Goal: Communication & Community: Answer question/provide support

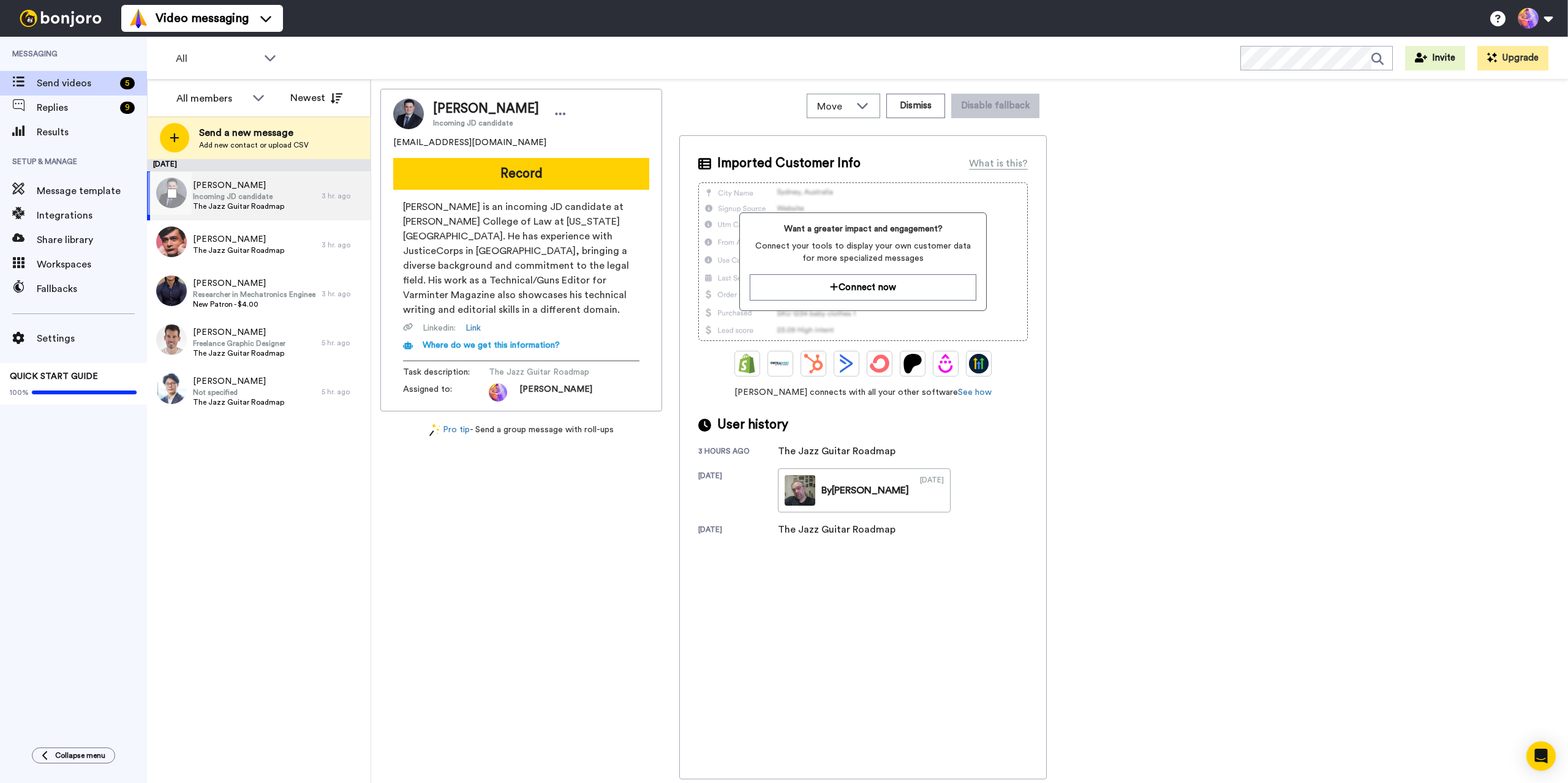
click at [264, 202] on span "The Jazz Guitar Roadmap" at bounding box center [239, 206] width 92 height 10
click at [932, 112] on div "This feature lets you send a generic video after a time period you choose. You …" at bounding box center [870, 105] width 159 height 63
click at [940, 112] on button "Dismiss" at bounding box center [915, 106] width 59 height 24
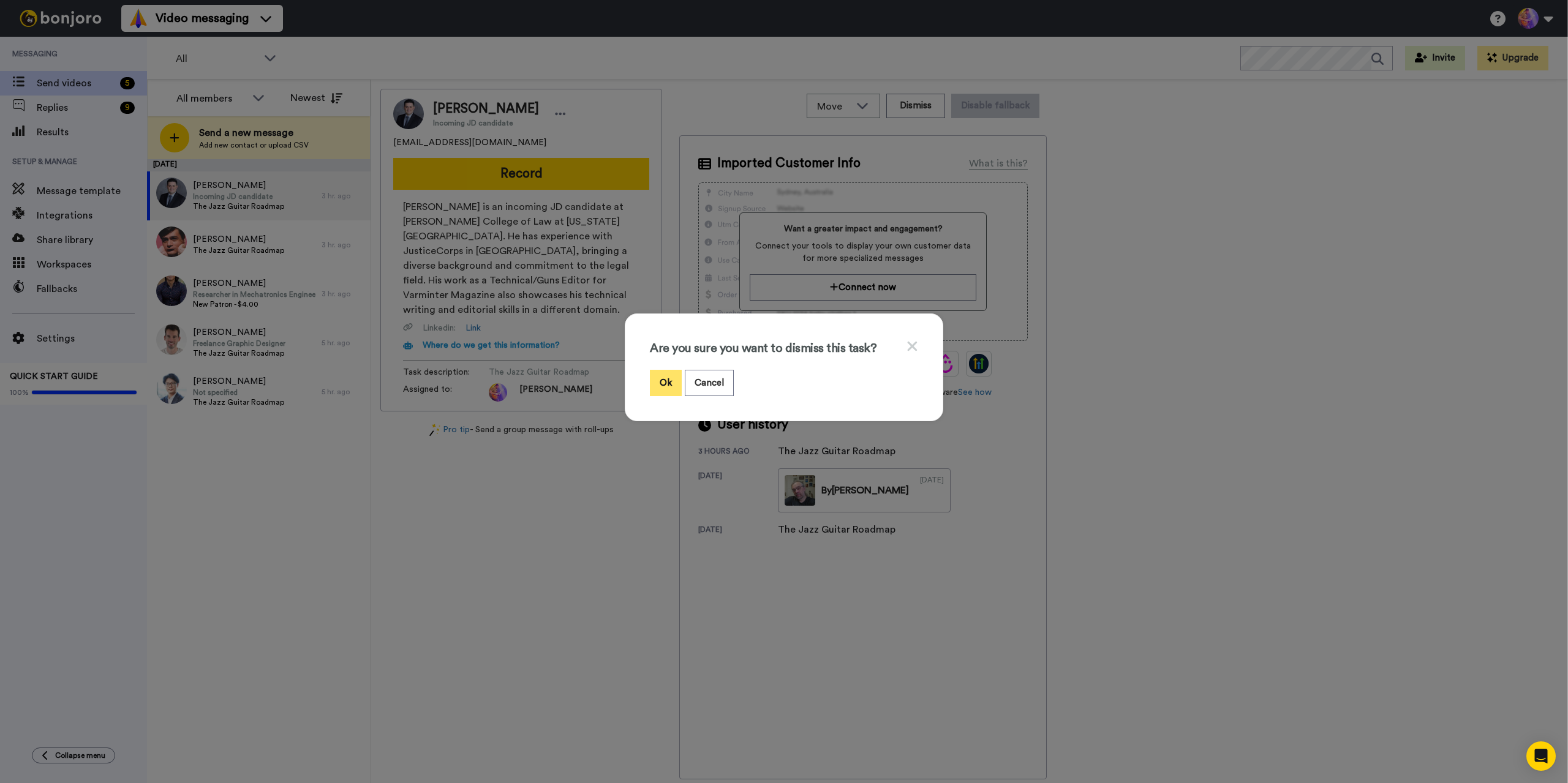
click at [672, 381] on button "Ok" at bounding box center [666, 382] width 32 height 27
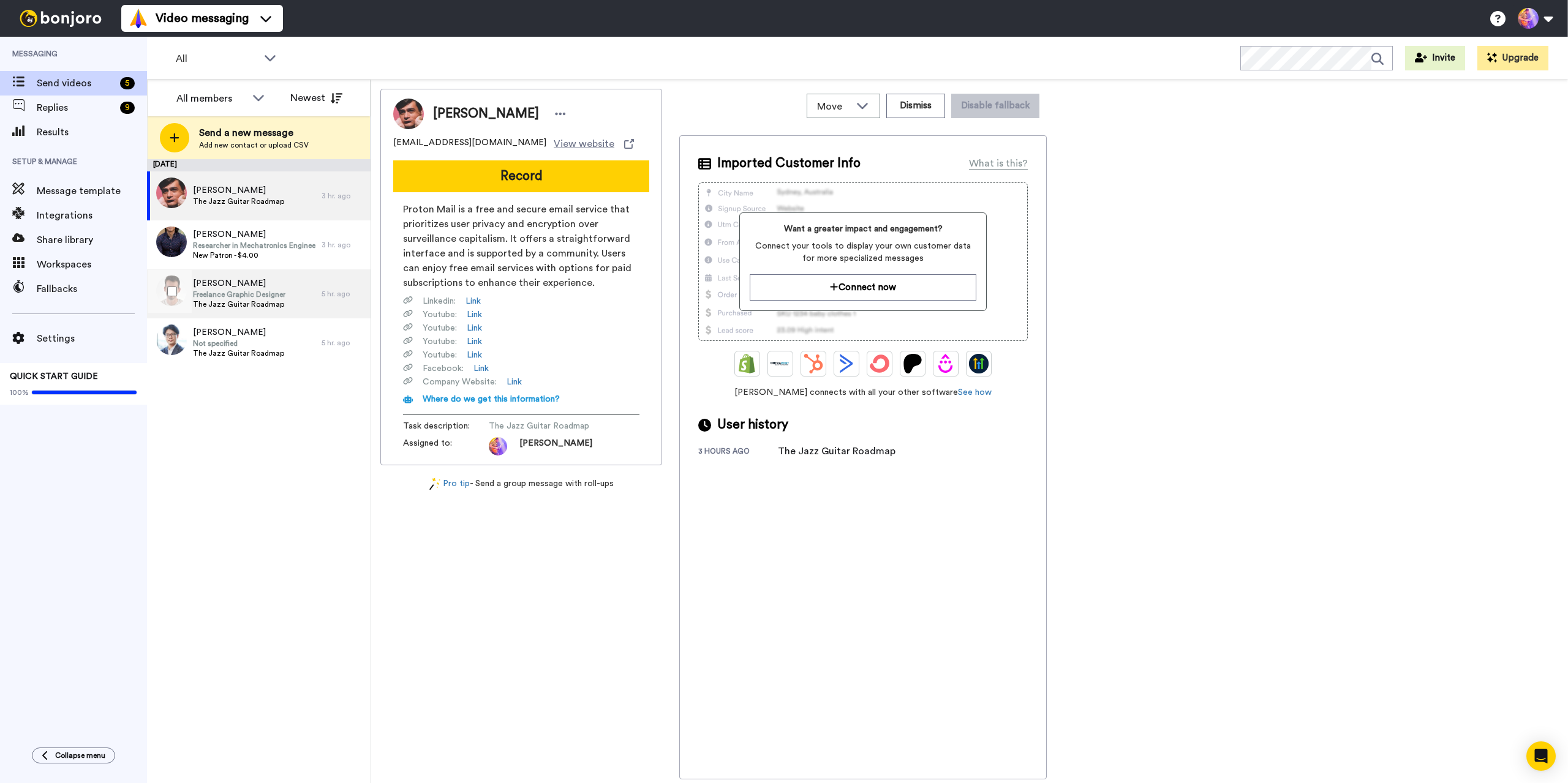
click at [285, 308] on div "Ewout Moens Freelance Graphic Designer The Jazz Guitar Roadmap" at bounding box center [234, 293] width 174 height 49
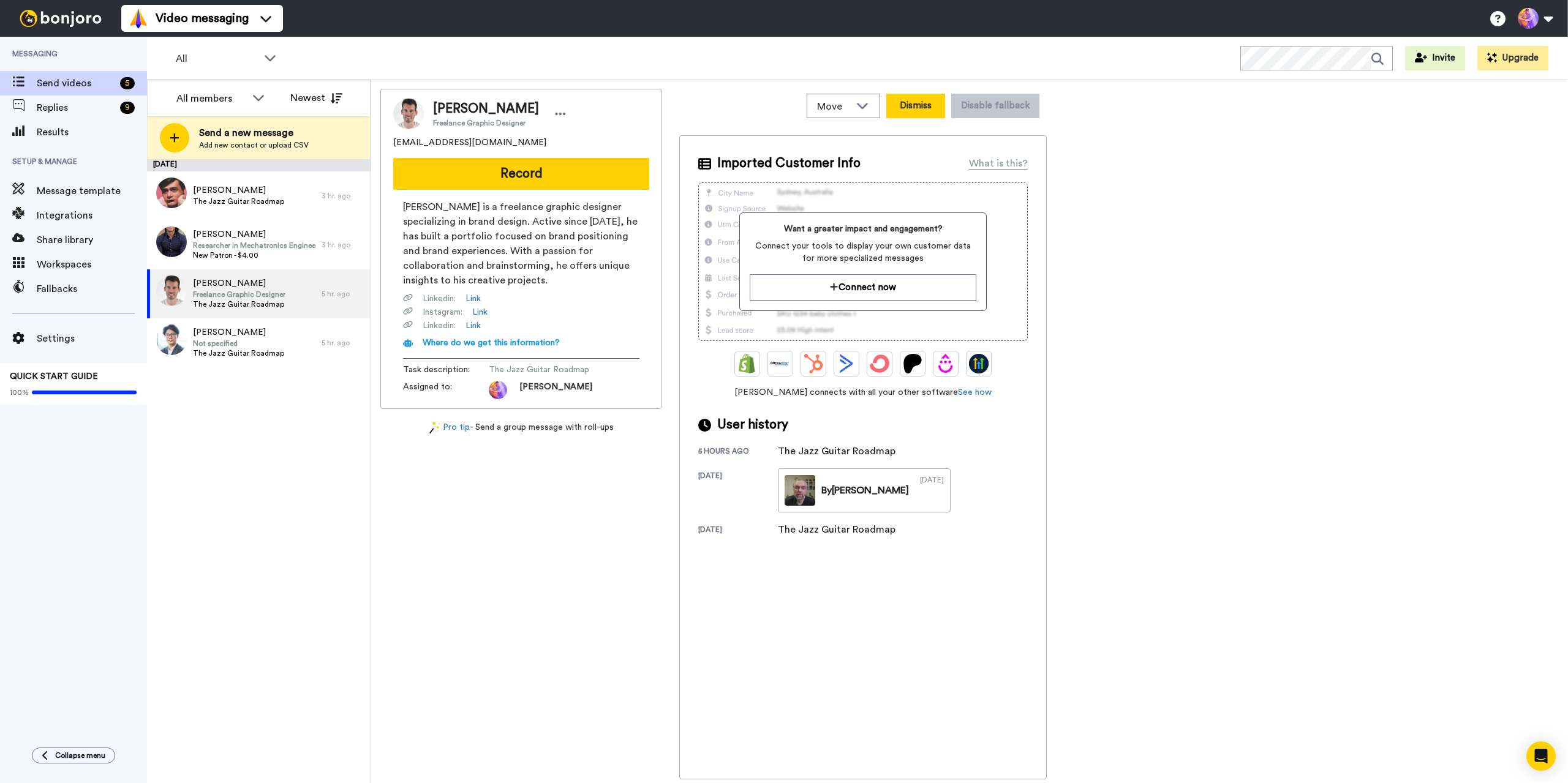
click at [911, 112] on button "Dismiss" at bounding box center [915, 106] width 59 height 24
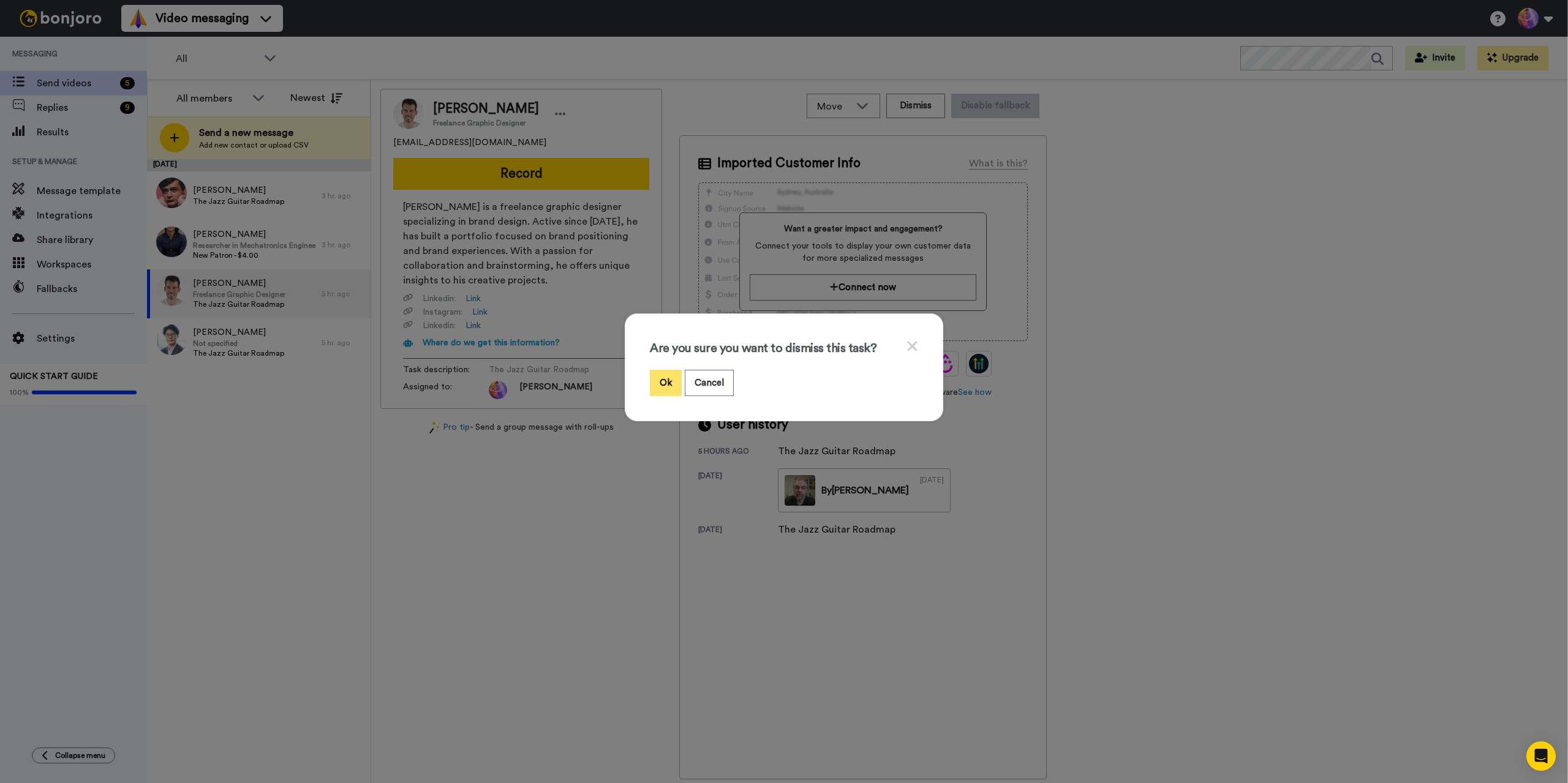
click at [663, 387] on button "Ok" at bounding box center [666, 382] width 32 height 27
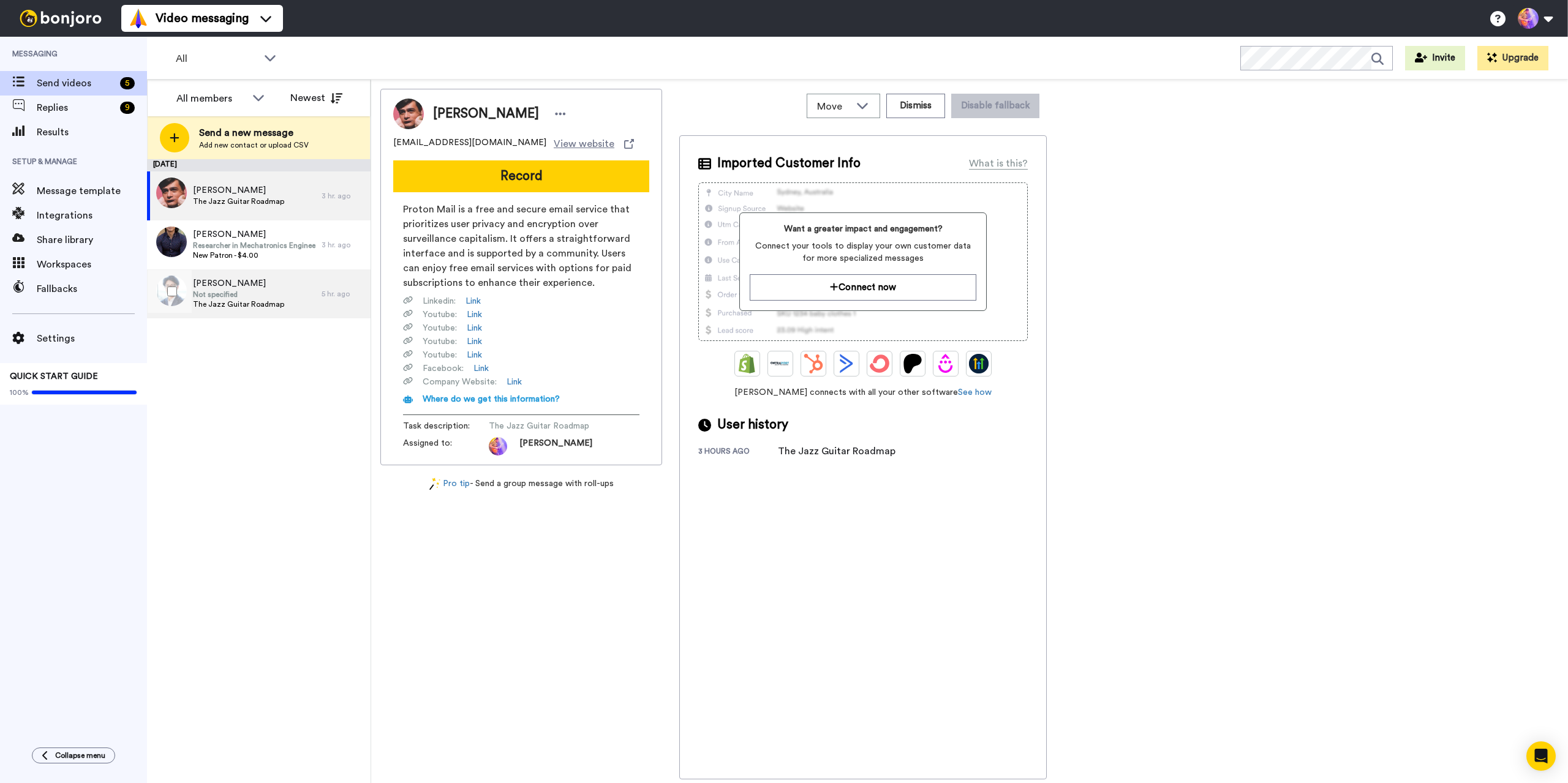
click at [233, 303] on span "The Jazz Guitar Roadmap" at bounding box center [239, 304] width 92 height 10
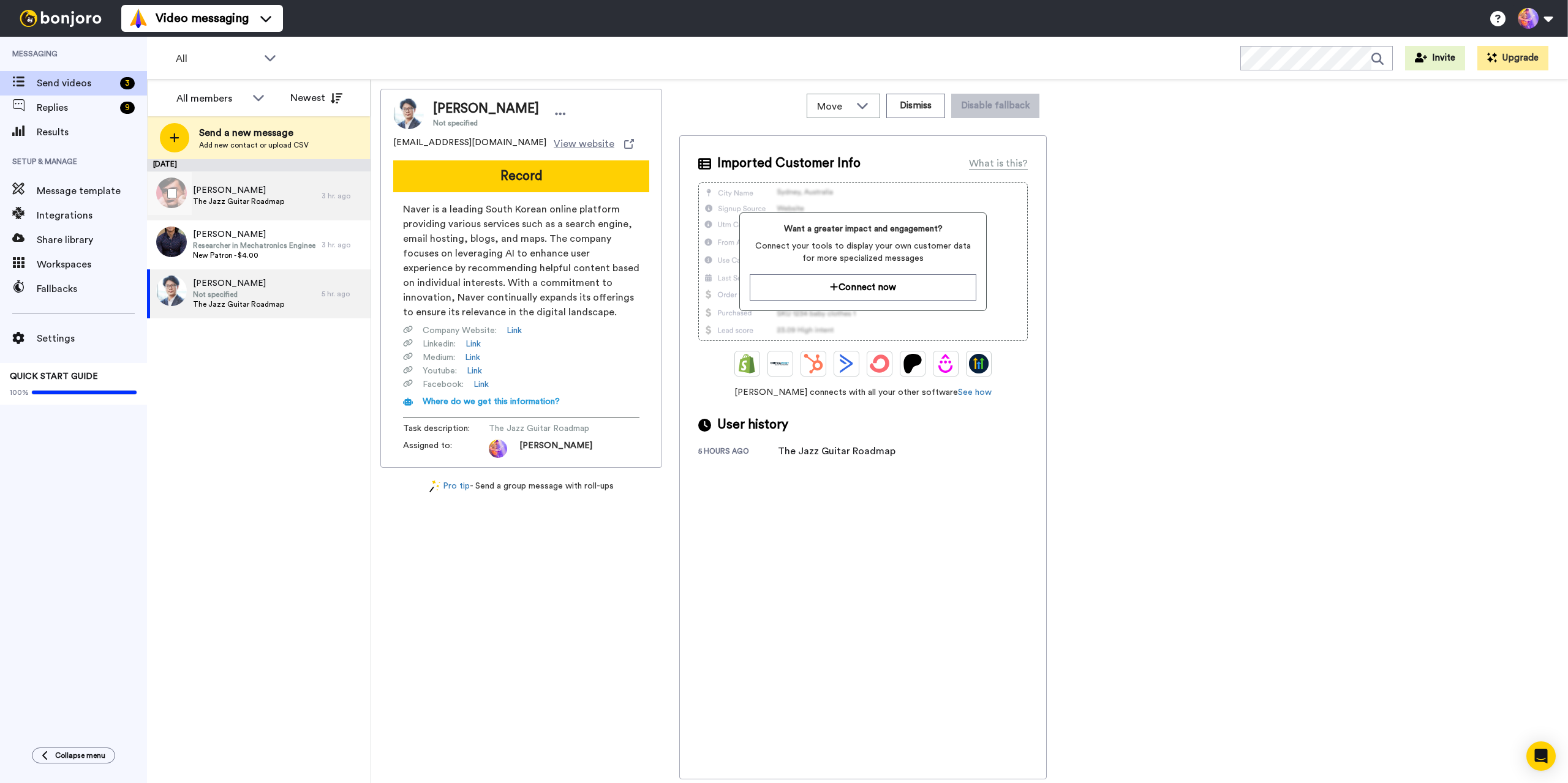
click at [298, 202] on div "Harry Thompson-Cook The Jazz Guitar Roadmap" at bounding box center [234, 195] width 174 height 49
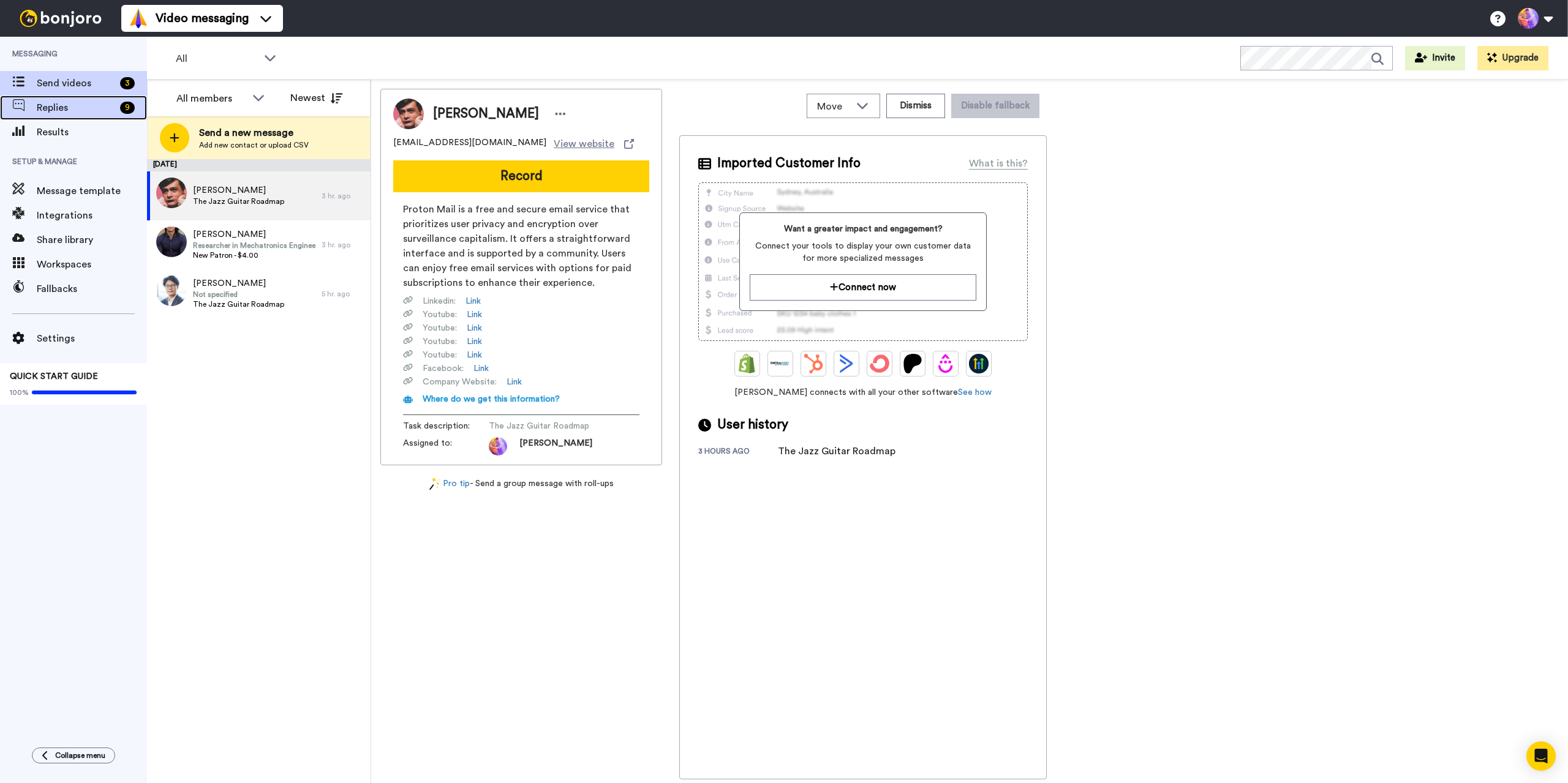
click at [73, 112] on span "Replies" at bounding box center [76, 108] width 79 height 14
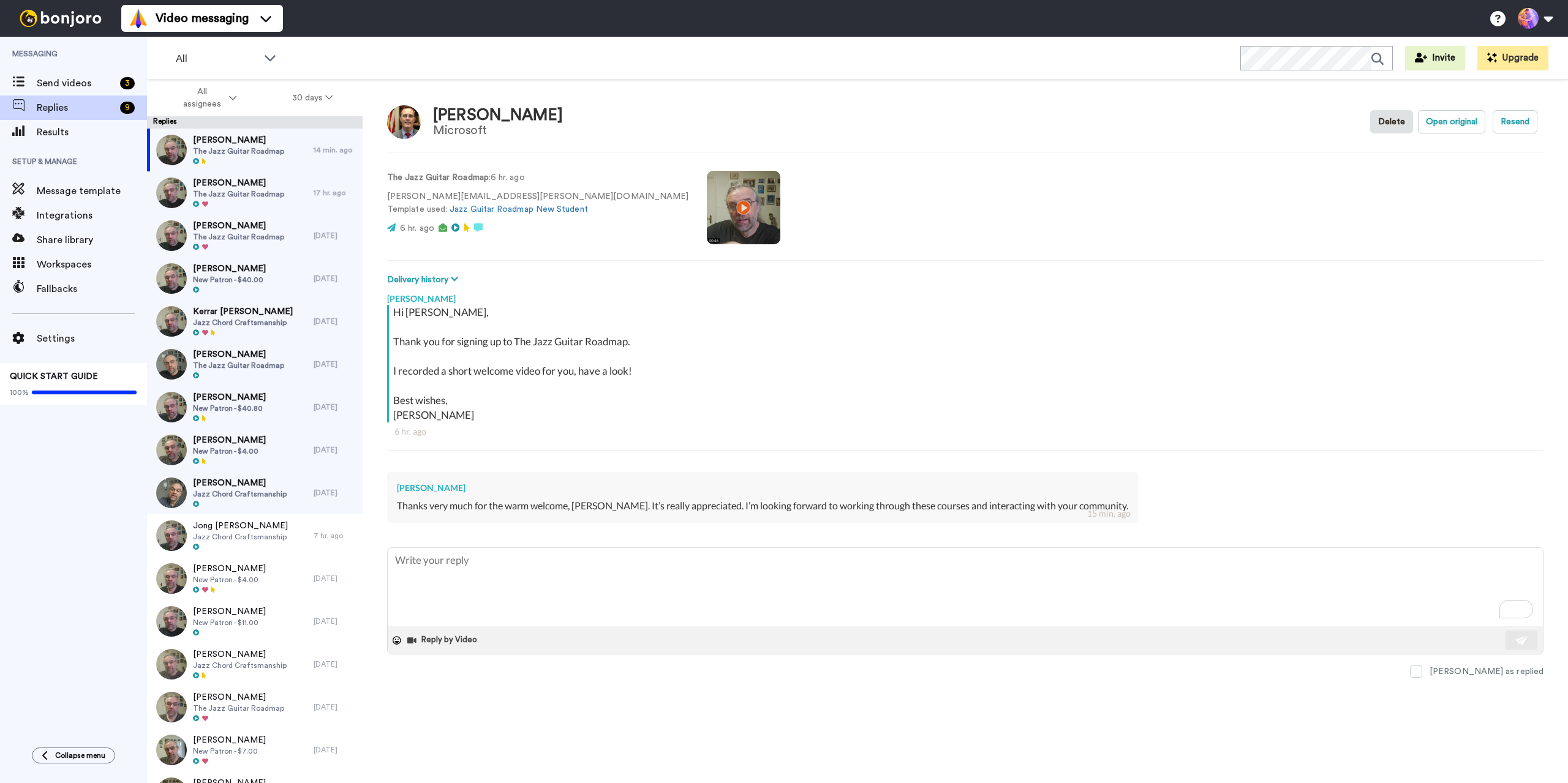
type textarea "x"
click at [84, 88] on span "Send videos" at bounding box center [76, 84] width 79 height 14
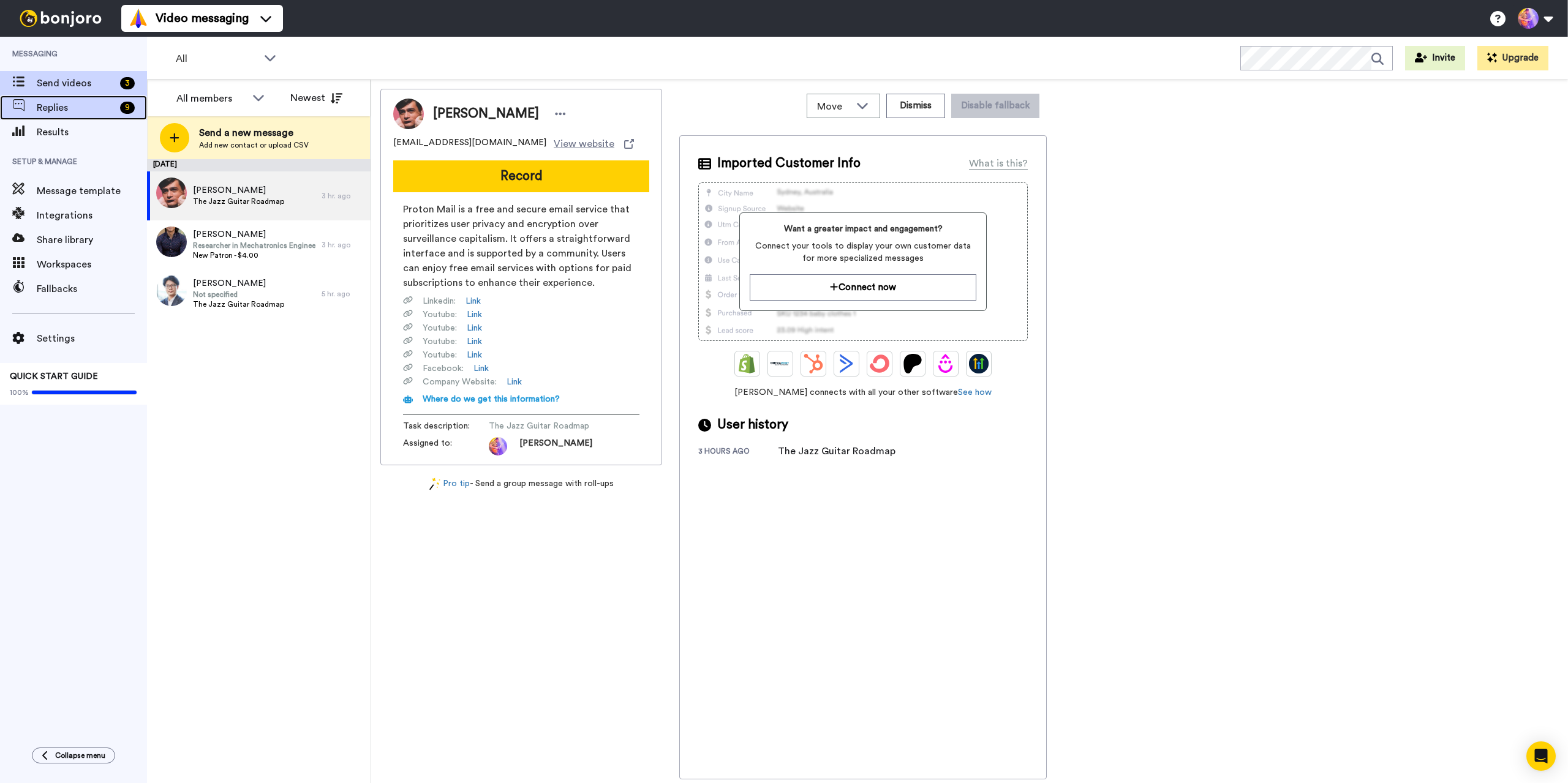
click at [84, 102] on span "Replies" at bounding box center [76, 108] width 79 height 14
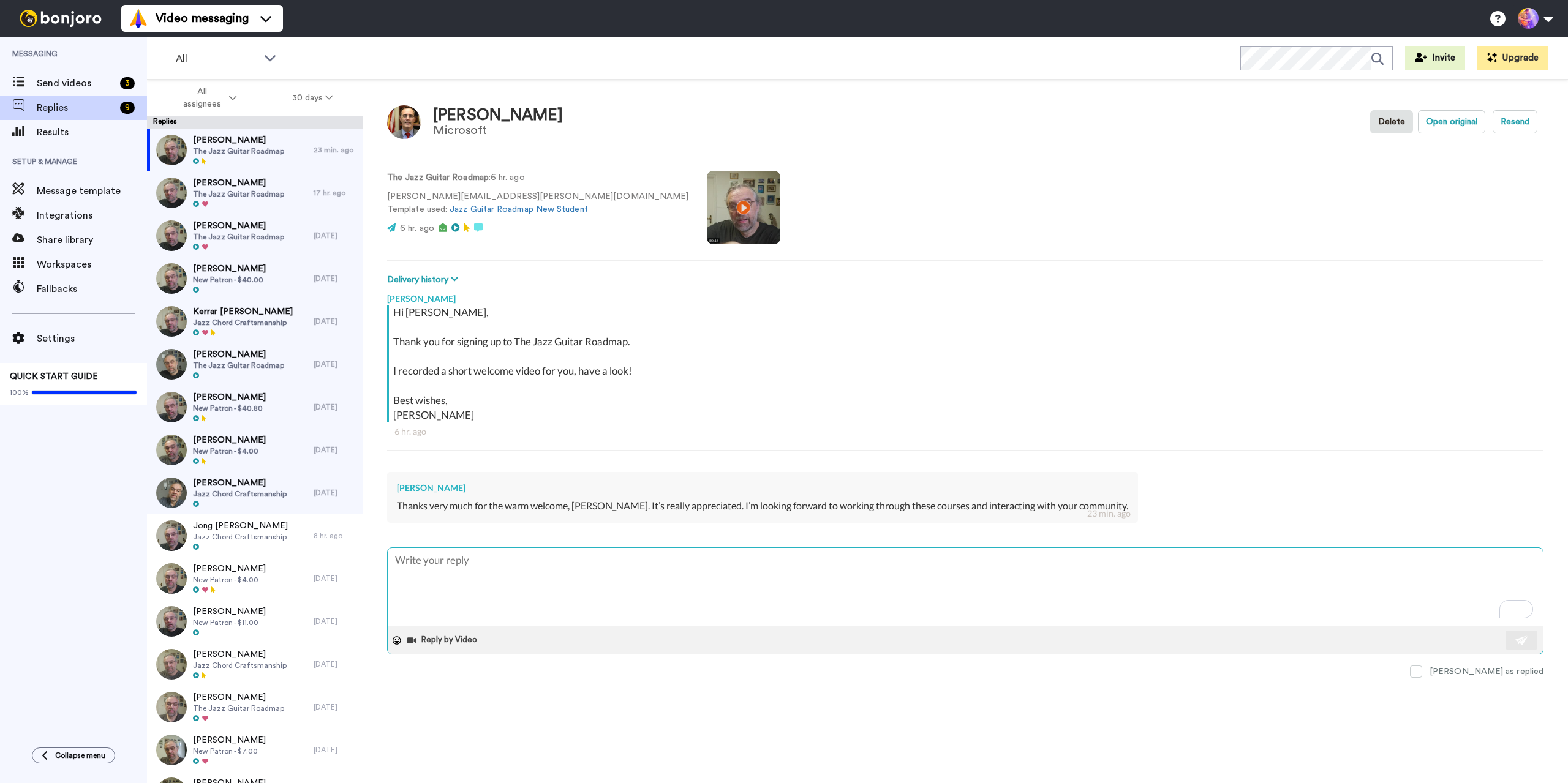
click at [506, 583] on textarea "To enrich screen reader interactions, please activate Accessibility in Grammarl…" at bounding box center [966, 587] width 1155 height 79
type textarea "x"
type textarea "G"
type textarea "x"
type textarea "Gr"
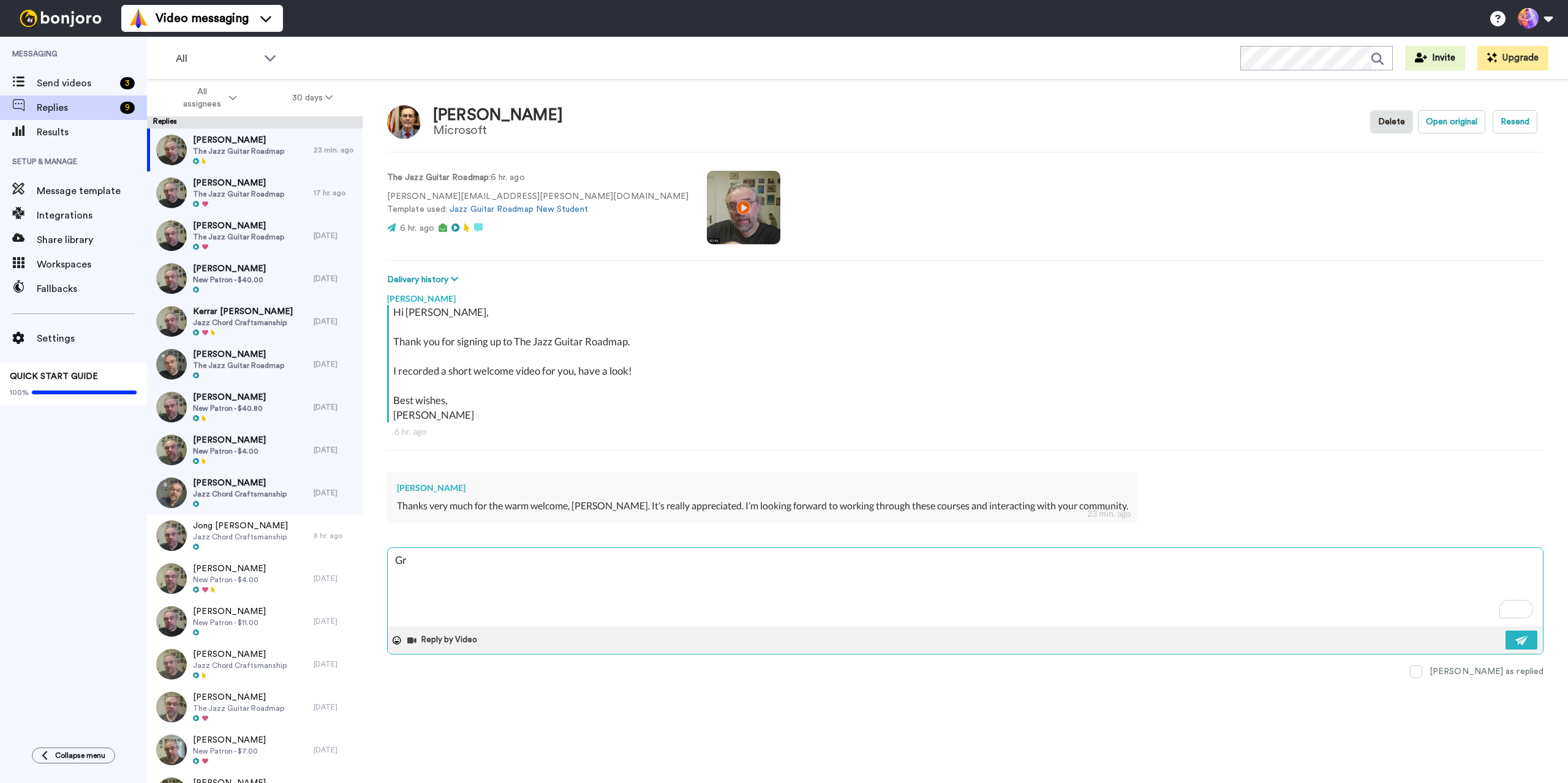
type textarea "x"
type textarea "Gre"
type textarea "x"
type textarea "Grea"
type textarea "x"
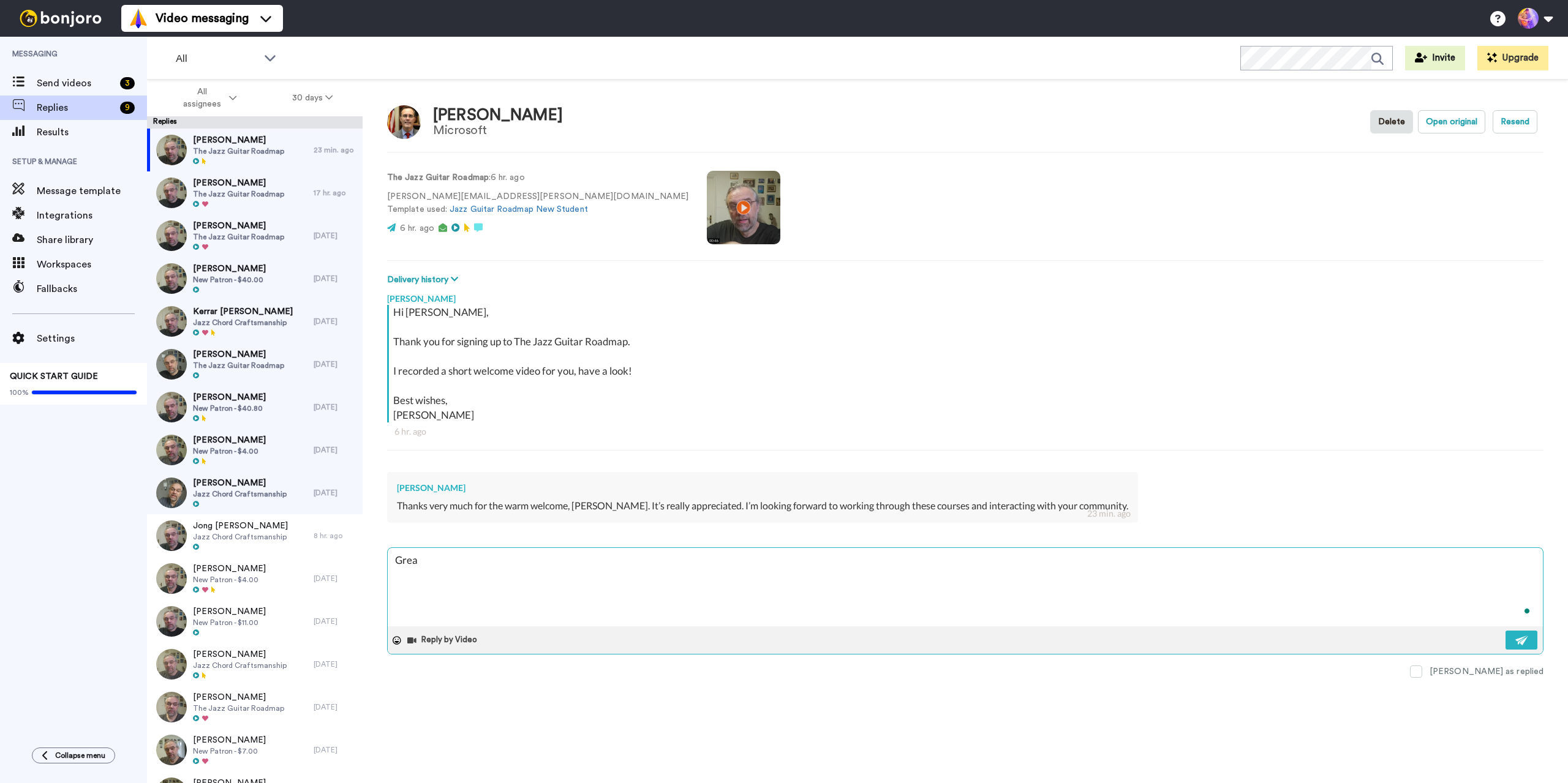
type textarea "Great"
type textarea "x"
type textarea "Great!"
type textarea "x"
type textarea "Great!"
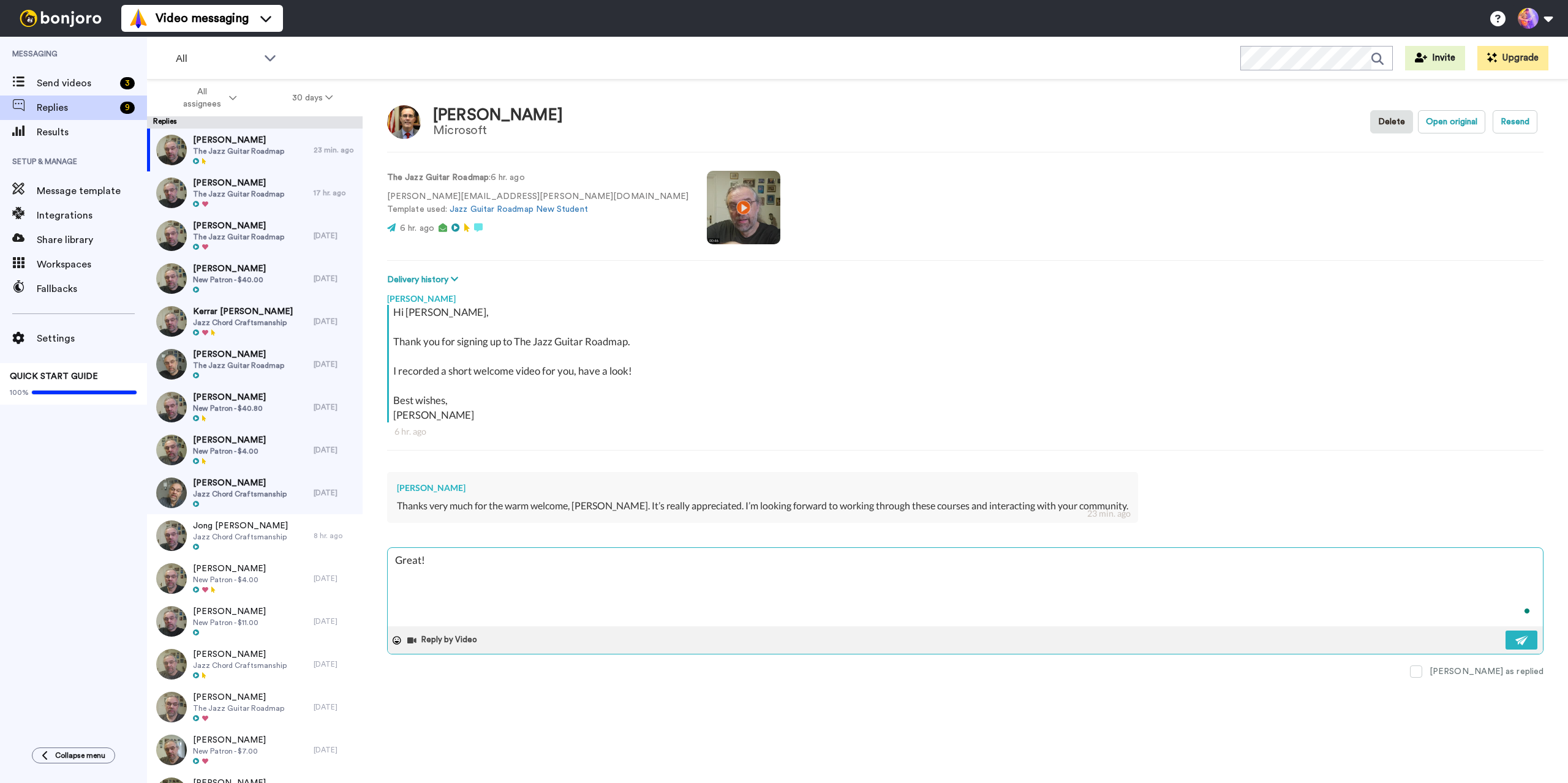
type textarea "x"
type textarea "Great! S"
type textarea "x"
type textarea "Great! Se"
type textarea "x"
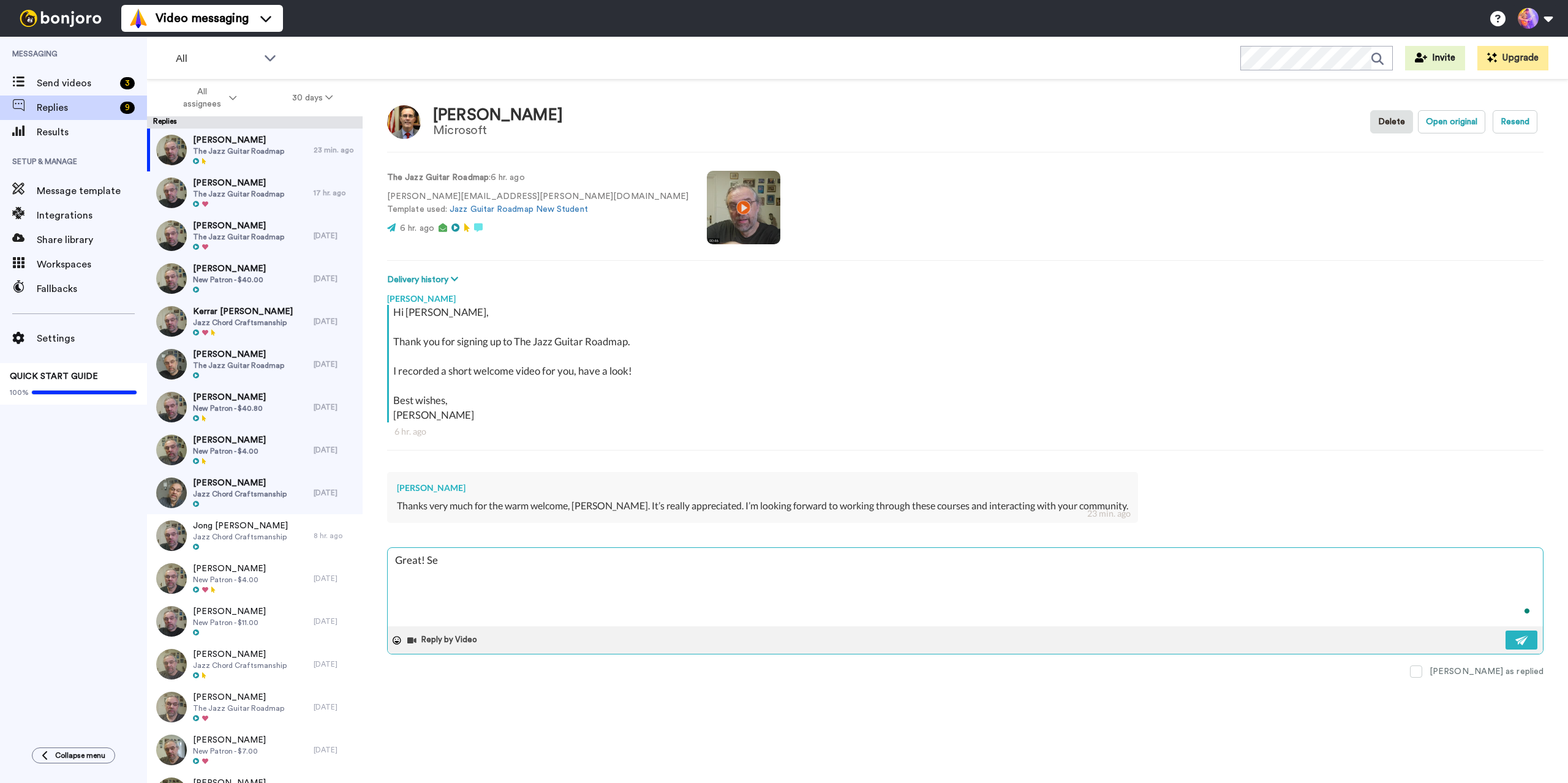
type textarea "Great! See"
type textarea "x"
type textarea "Great! See"
type textarea "x"
type textarea "Great! See y"
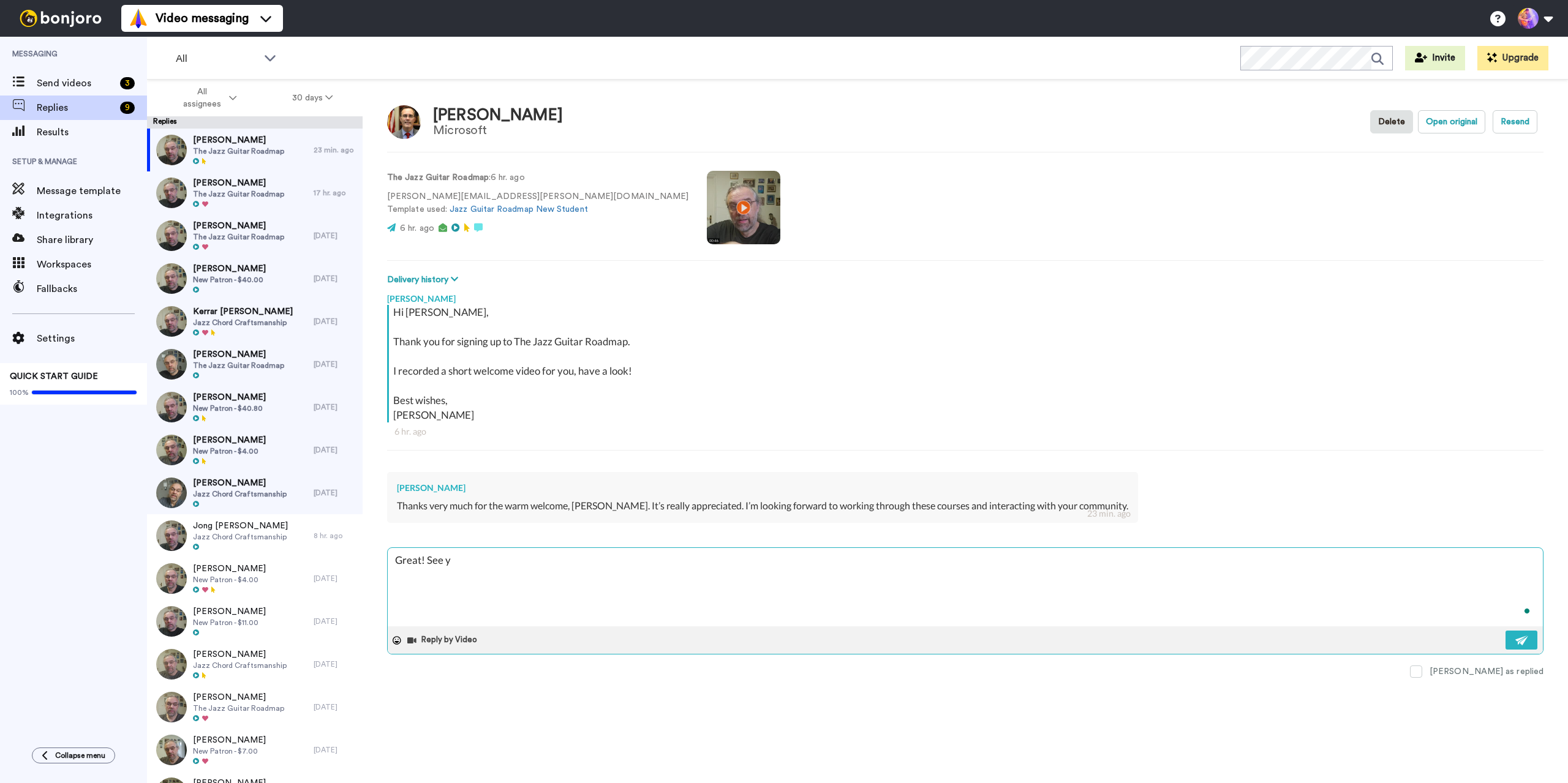
type textarea "x"
type textarea "Great! See yo"
type textarea "x"
type textarea "Great! See you"
type textarea "x"
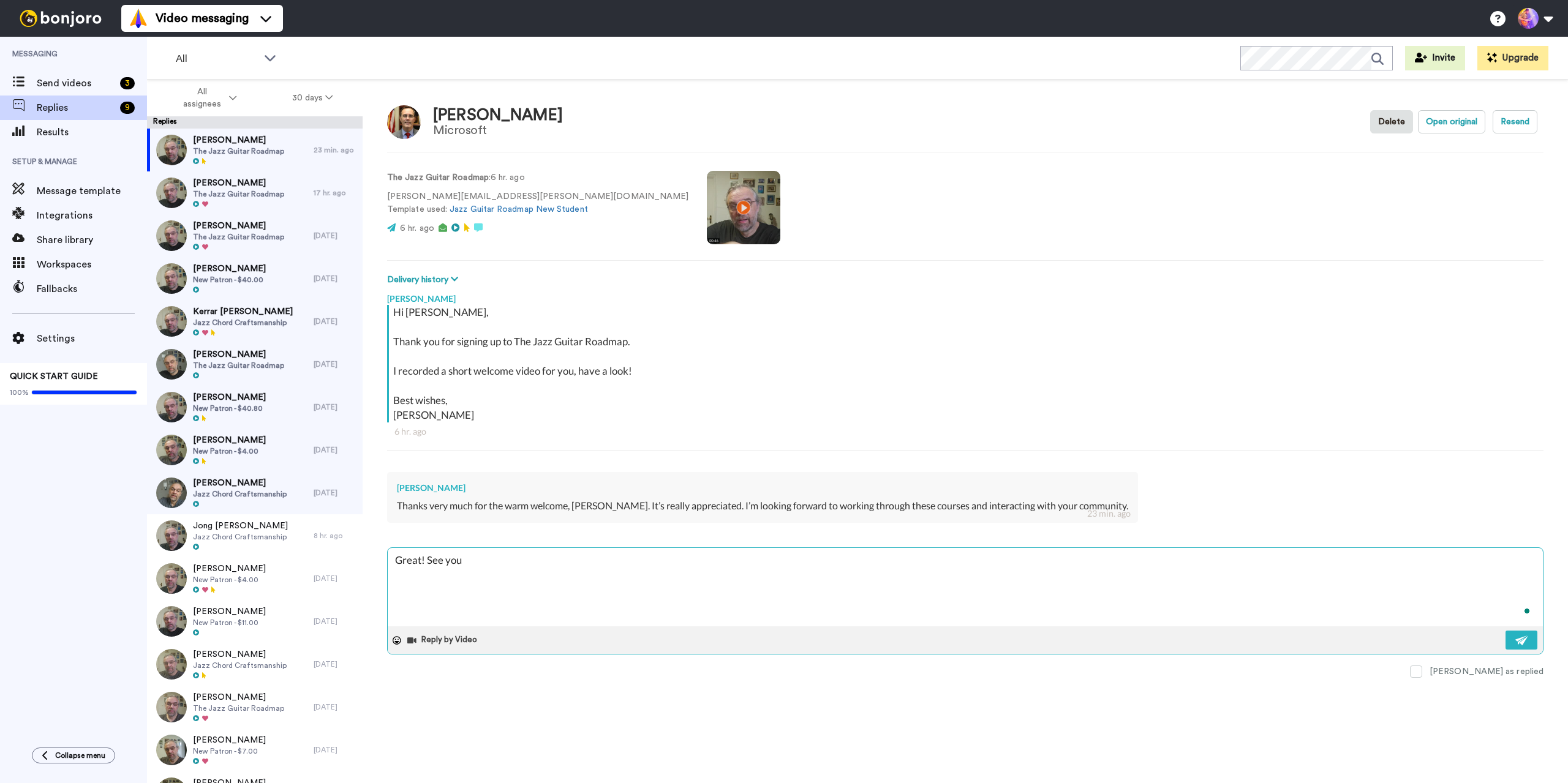
type textarea "Great! See you"
type textarea "x"
type textarea "Great! See you i"
type textarea "x"
type textarea "Great! See you in"
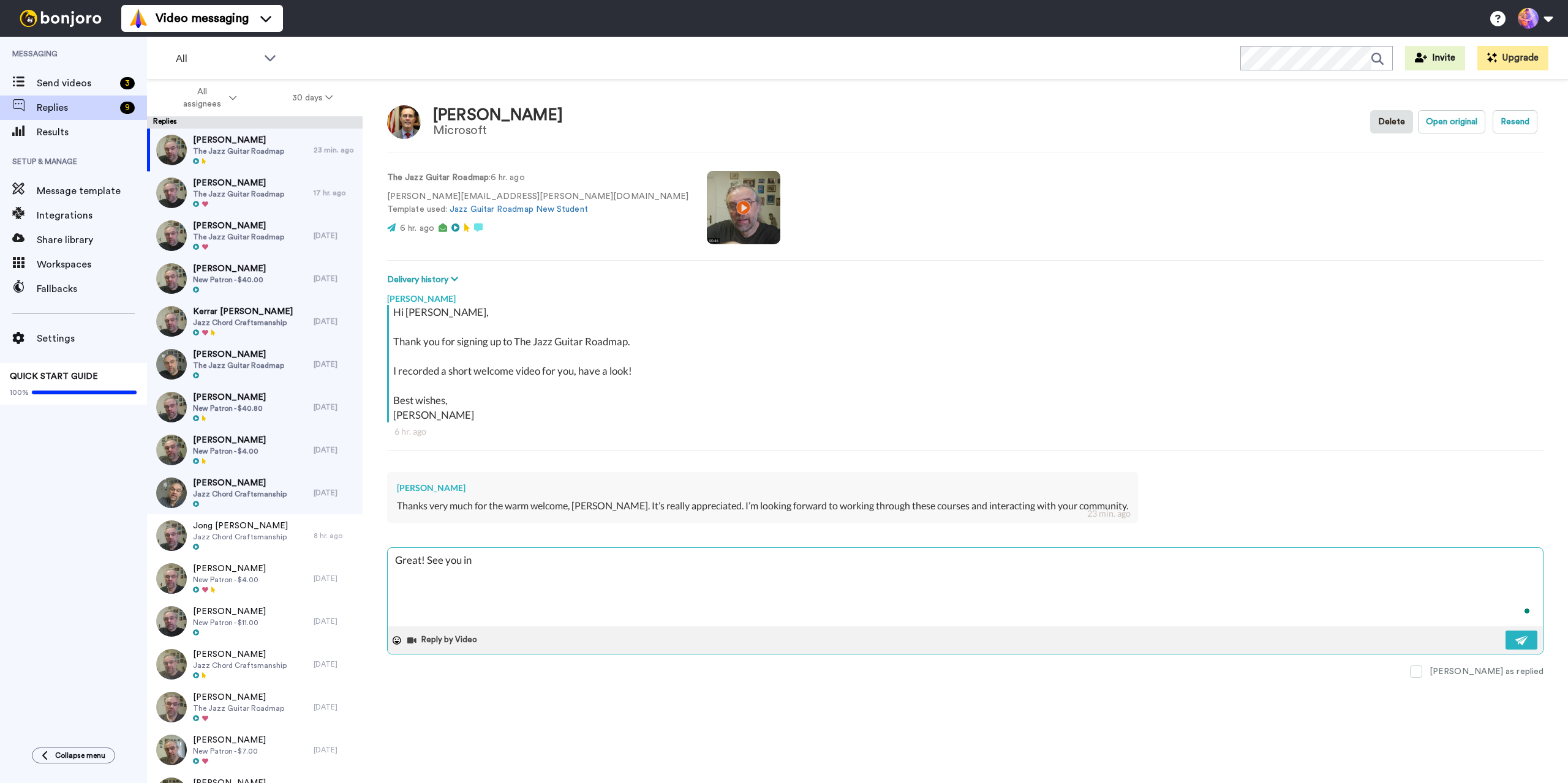
type textarea "x"
type textarea "Great! See you in"
type textarea "x"
type textarea "Great! See you in t"
type textarea "x"
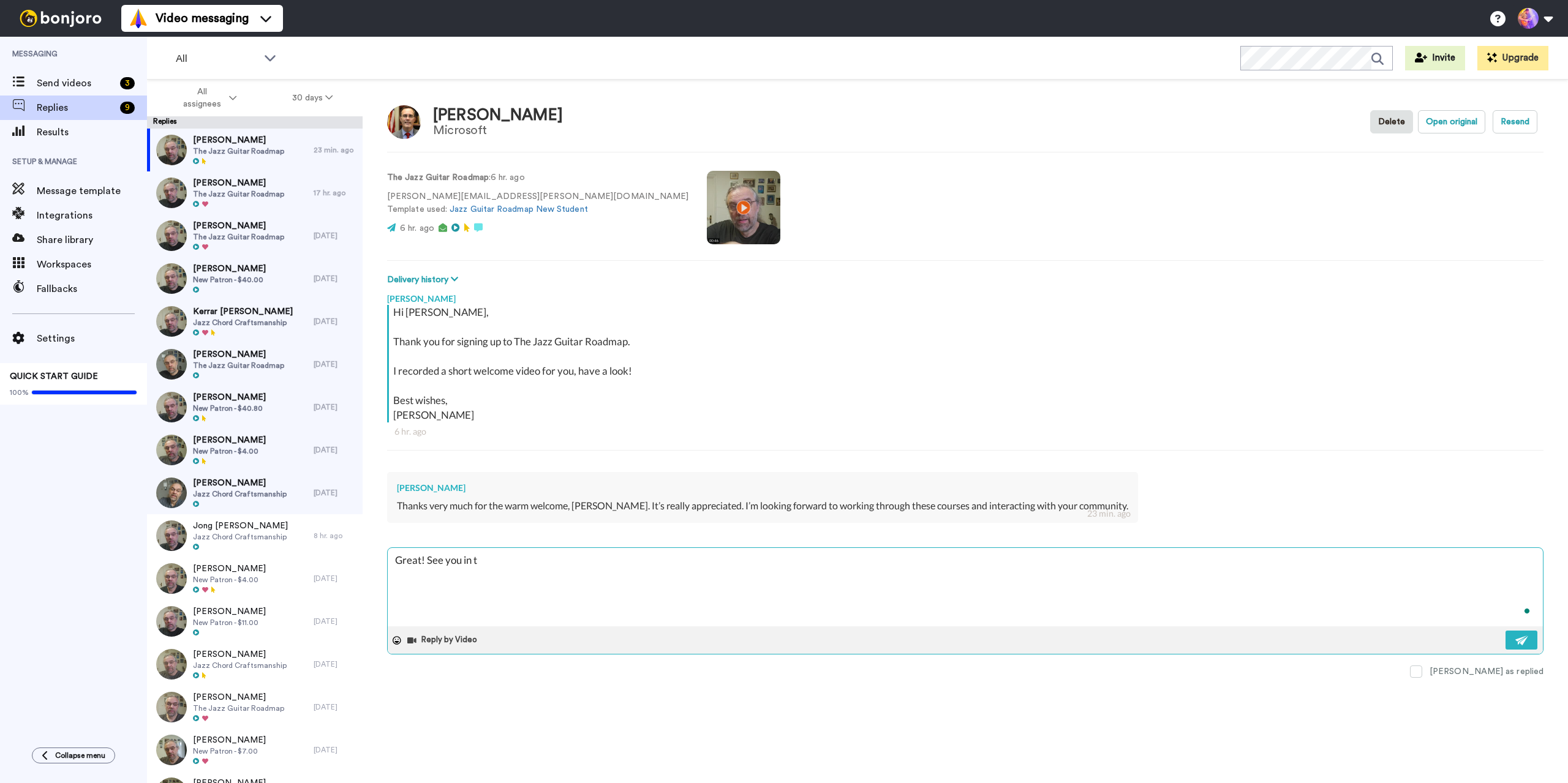
type textarea "Great! See you in th"
type textarea "x"
type textarea "Great! See you in the"
type textarea "x"
type textarea "Great! See you in ther"
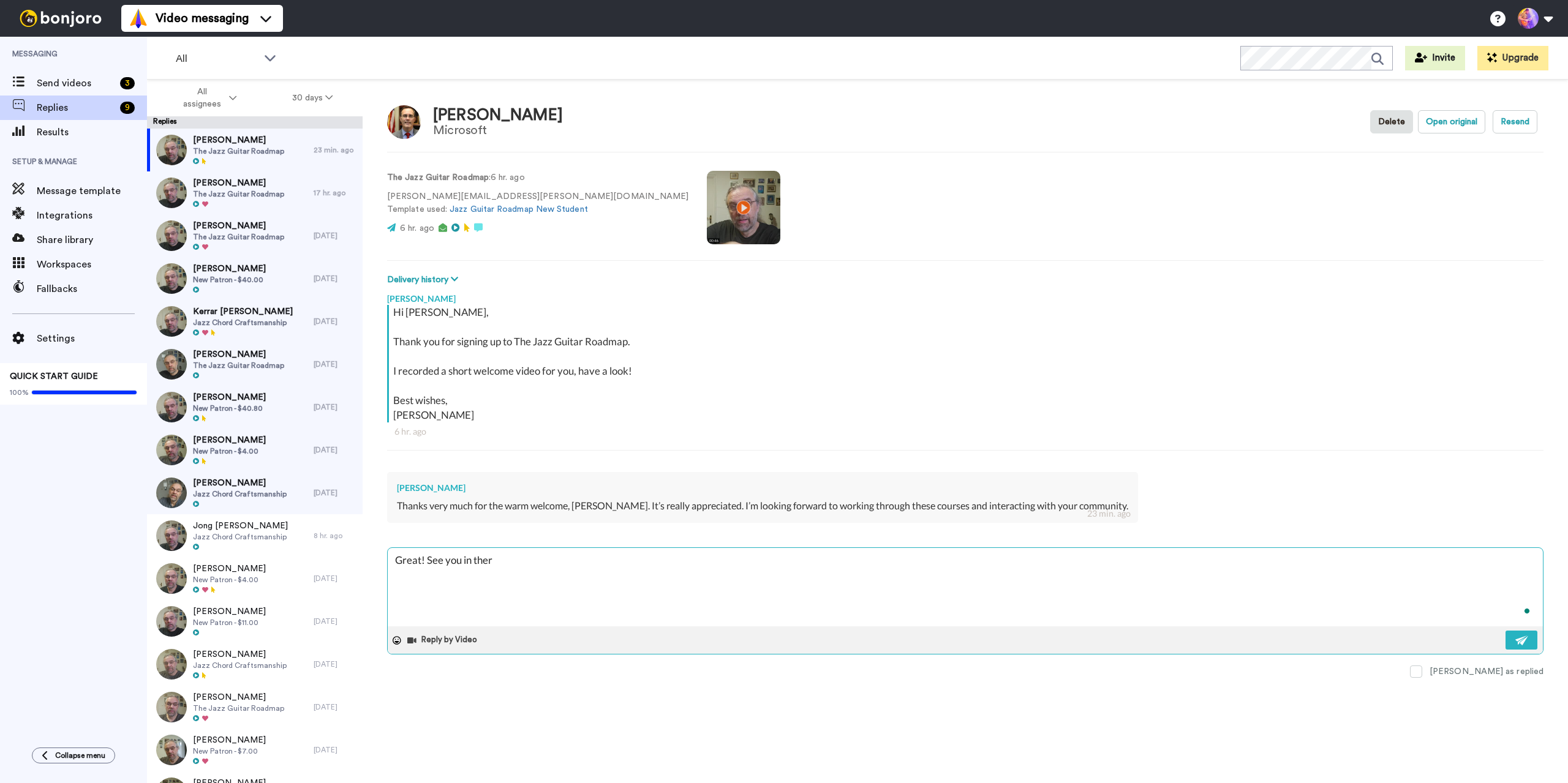
type textarea "x"
type textarea "Great! See you in there"
type textarea "x"
type textarea "Great! See you in there"
type textarea "x"
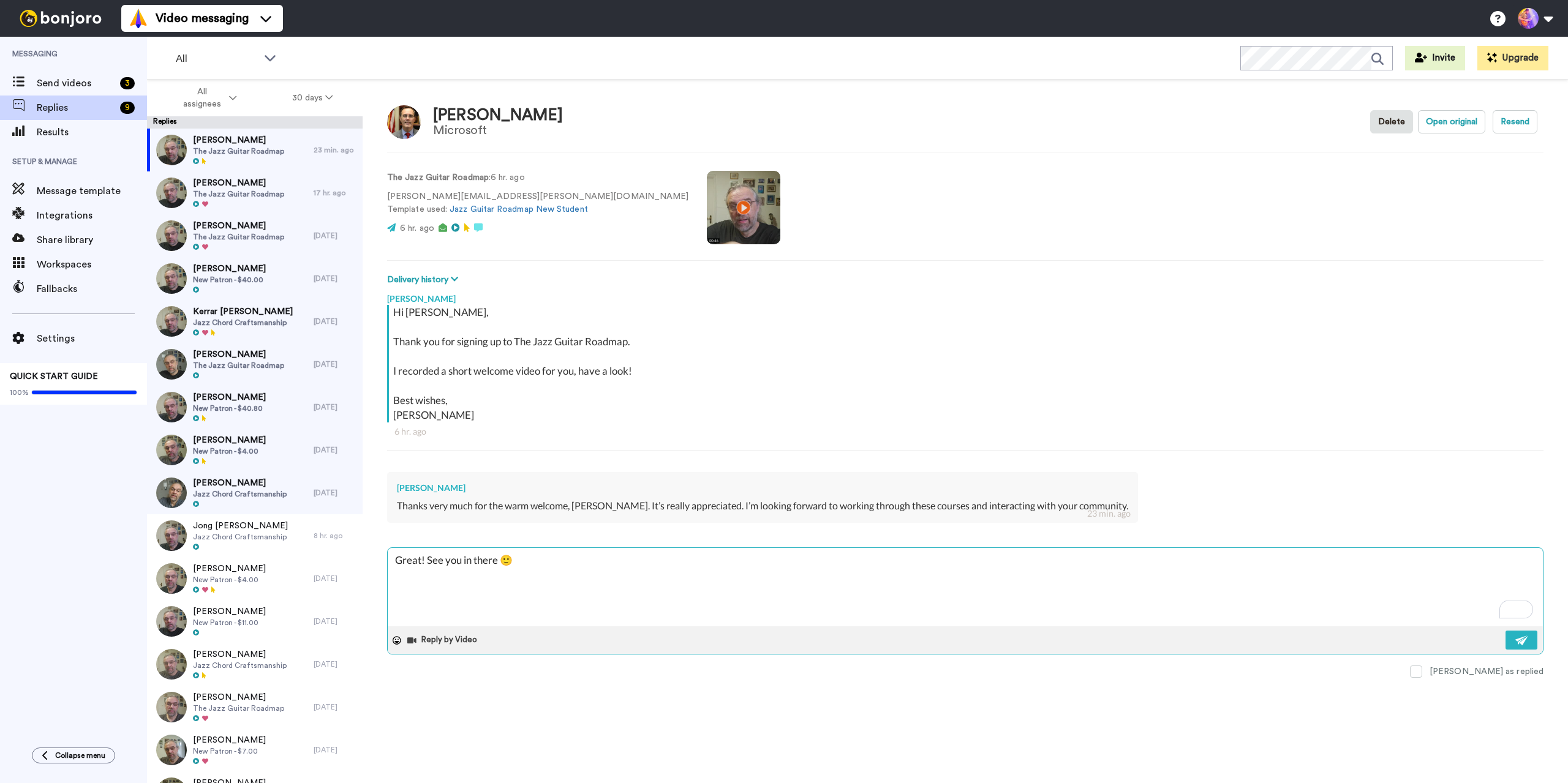
type textarea "Great! See you in there 🙂"
type textarea "x"
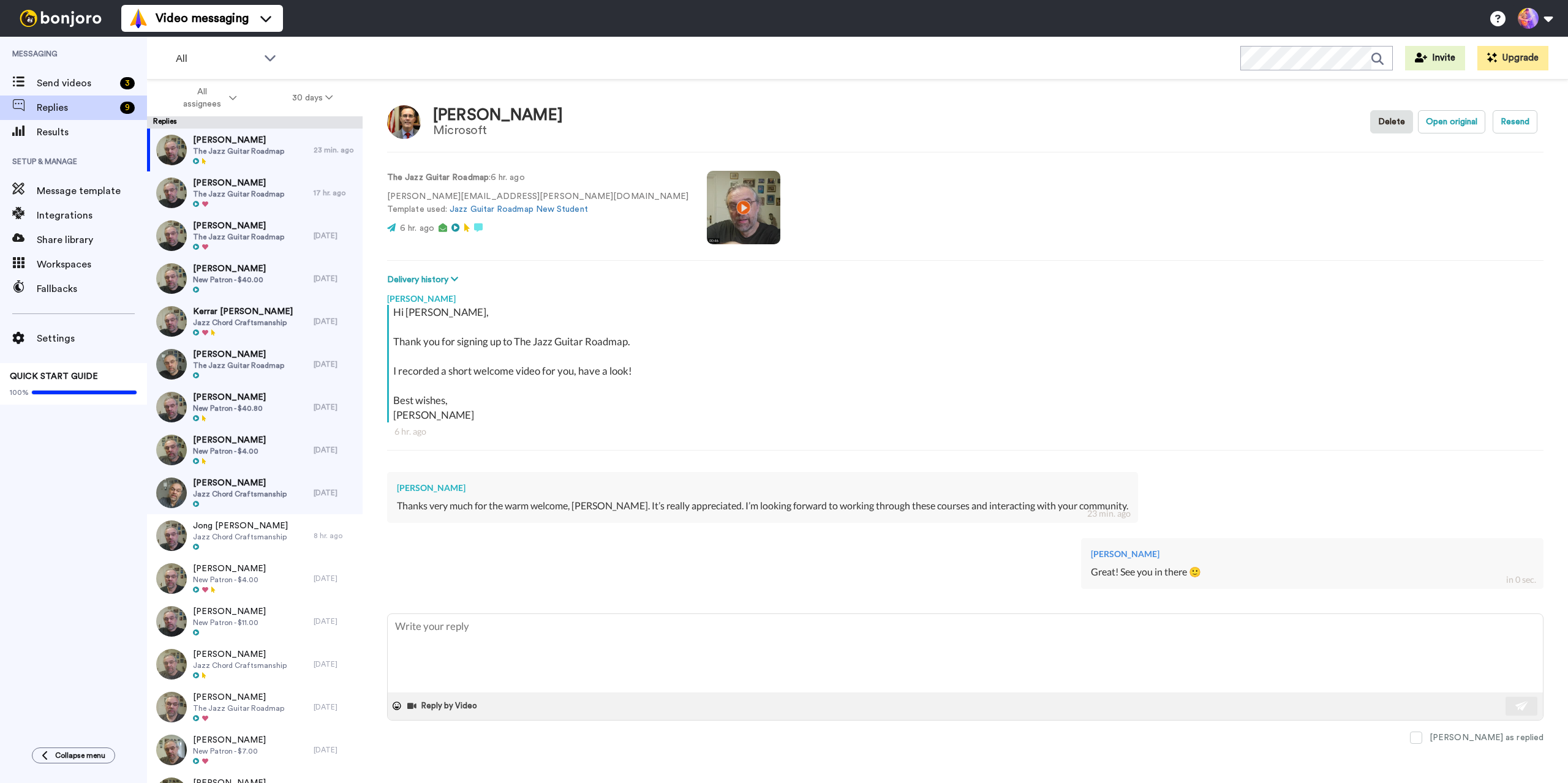
click at [1098, 572] on div "Great! See you in there 🙂" at bounding box center [1312, 573] width 443 height 14
copy div "Great! See you in there 🙂"
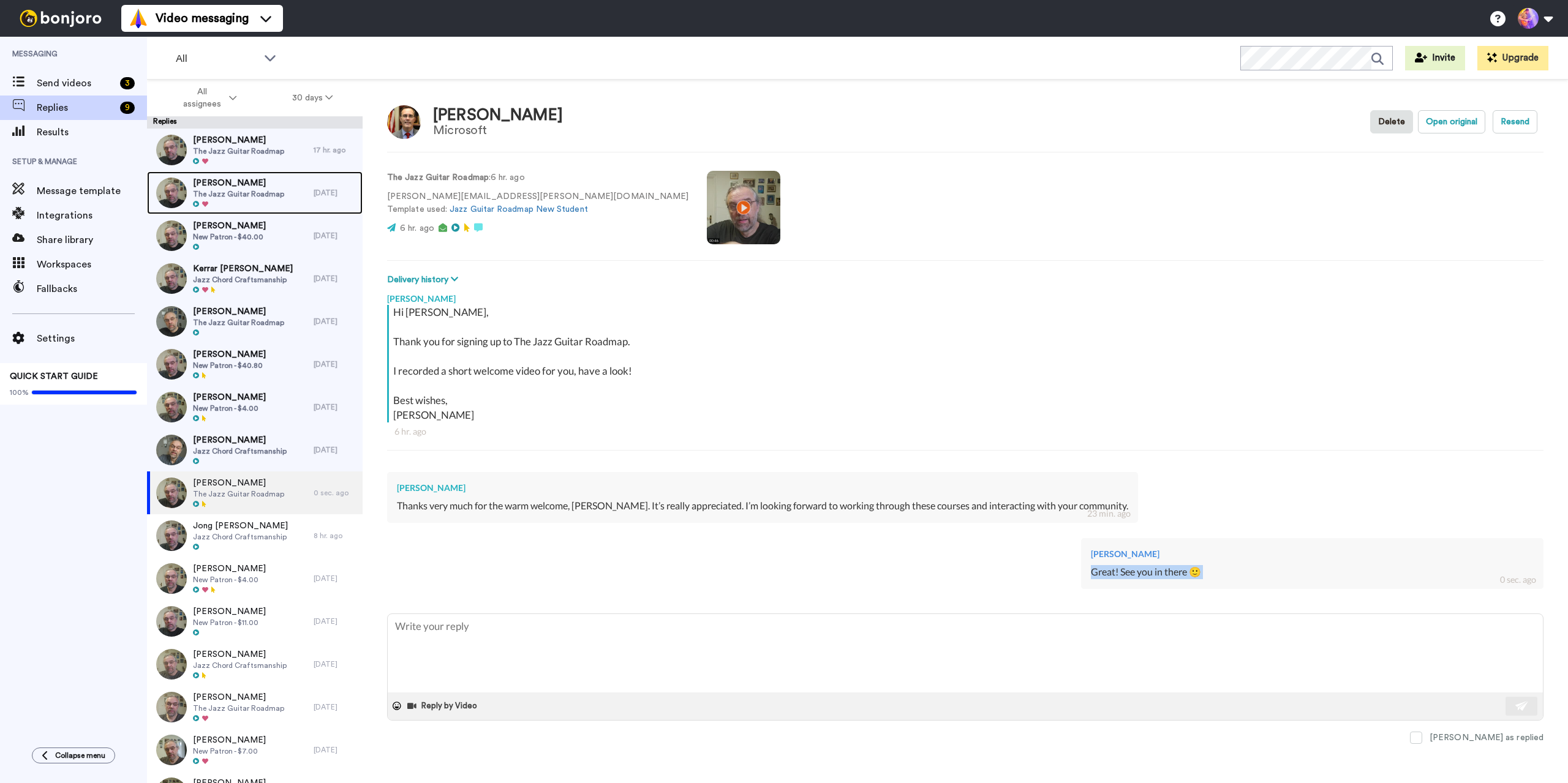
click at [267, 184] on span "MATEUS FERREIRA" at bounding box center [239, 182] width 92 height 12
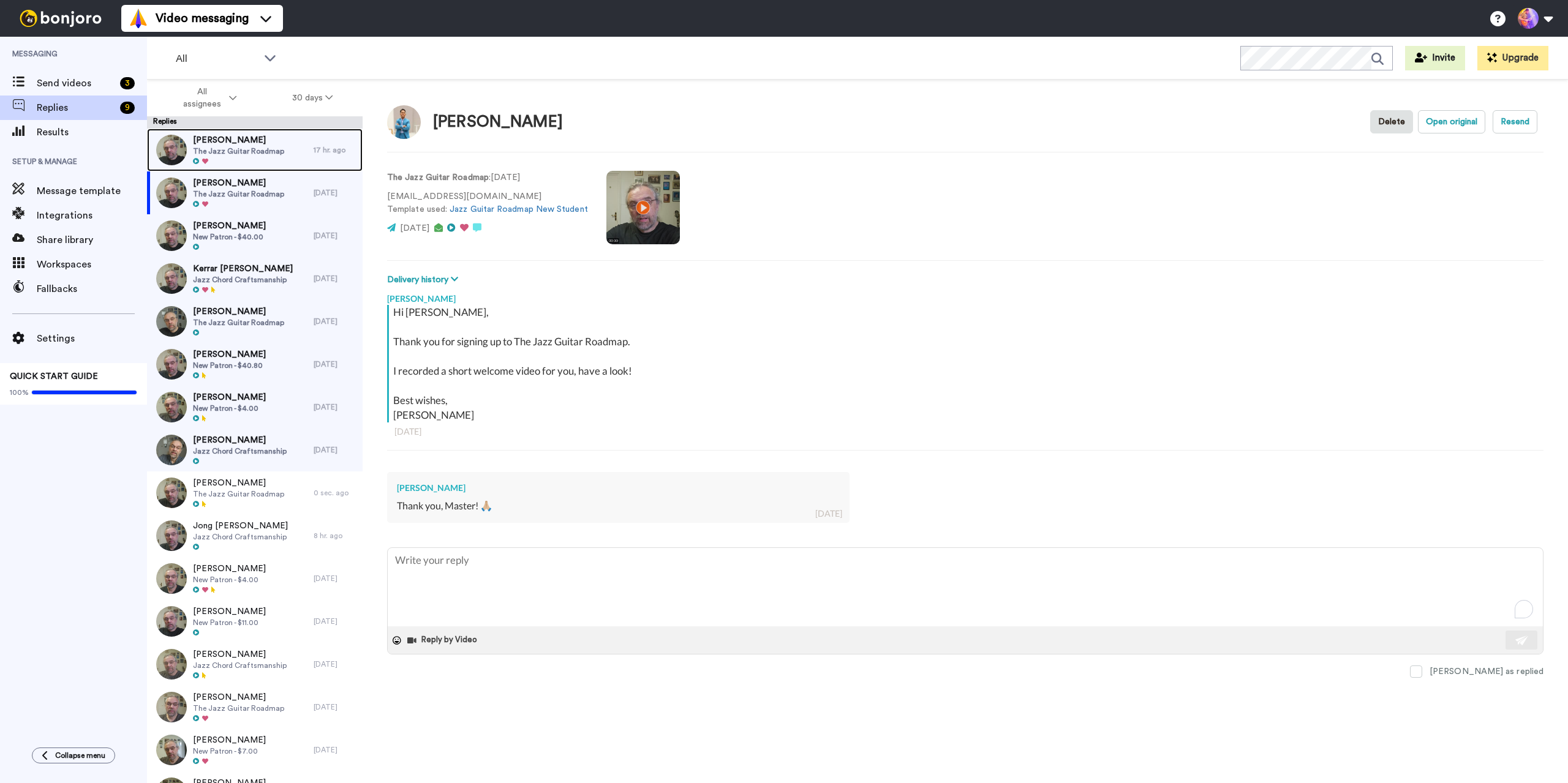
click at [255, 145] on span "Tatsunori Kuniyoshi" at bounding box center [239, 140] width 92 height 12
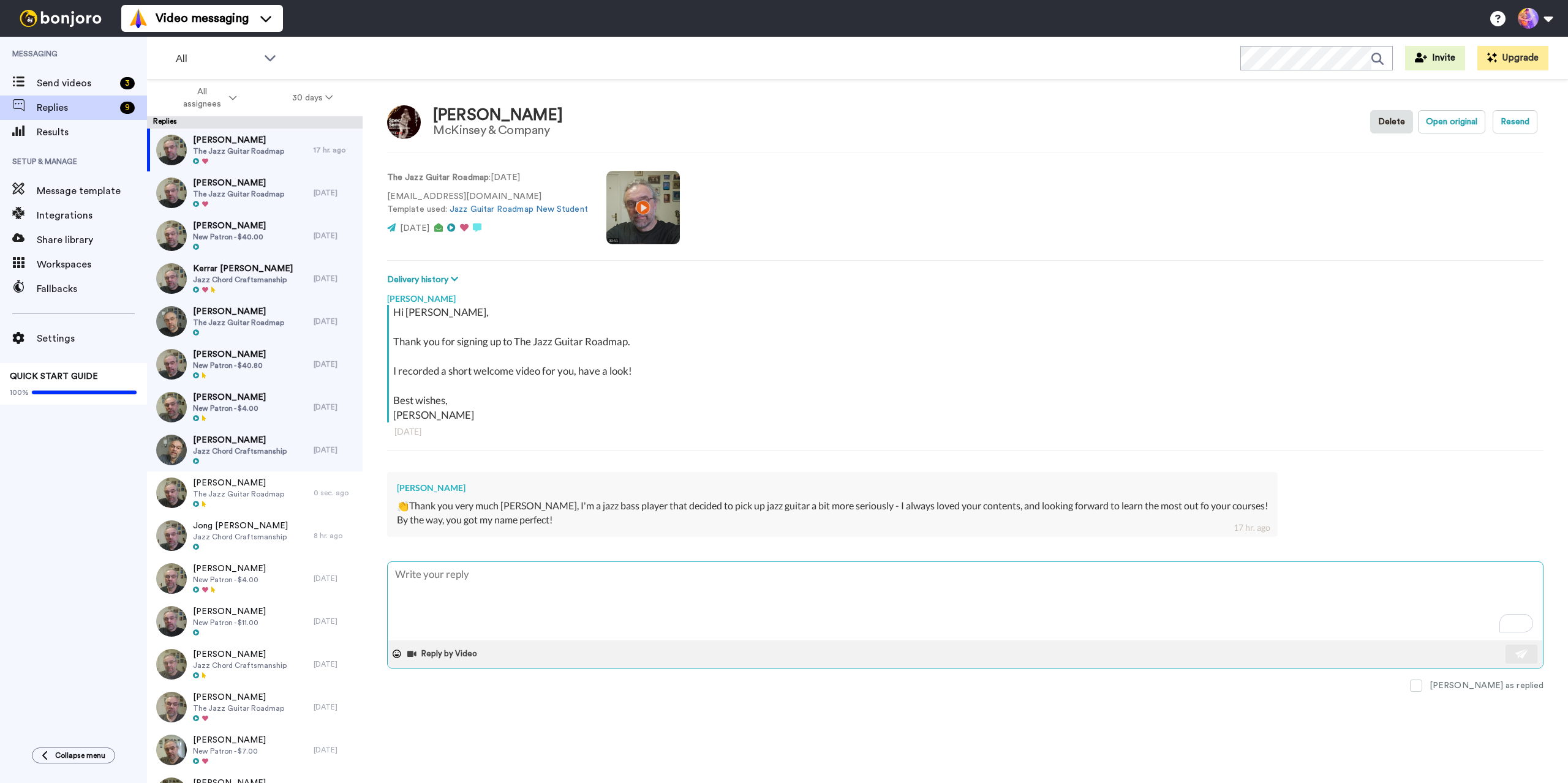
click at [497, 581] on textarea "To enrich screen reader interactions, please activate Accessibility in Grammarl…" at bounding box center [966, 602] width 1155 height 79
type textarea "x"
type textarea "Great! See you in there 🙂"
click at [1515, 653] on img at bounding box center [1521, 654] width 14 height 10
type textarea "x"
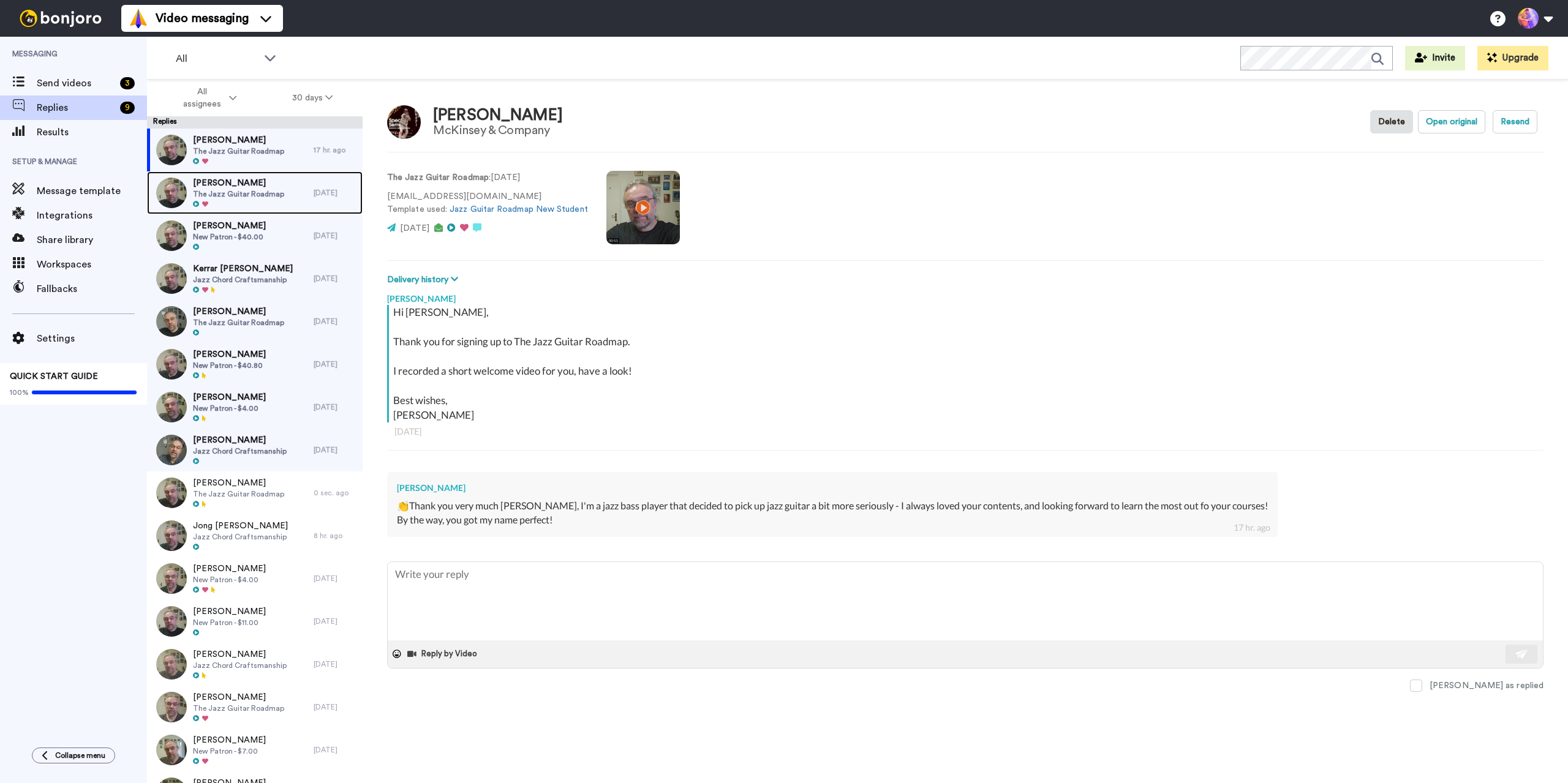
click at [238, 197] on span "The Jazz Guitar Roadmap" at bounding box center [239, 194] width 92 height 10
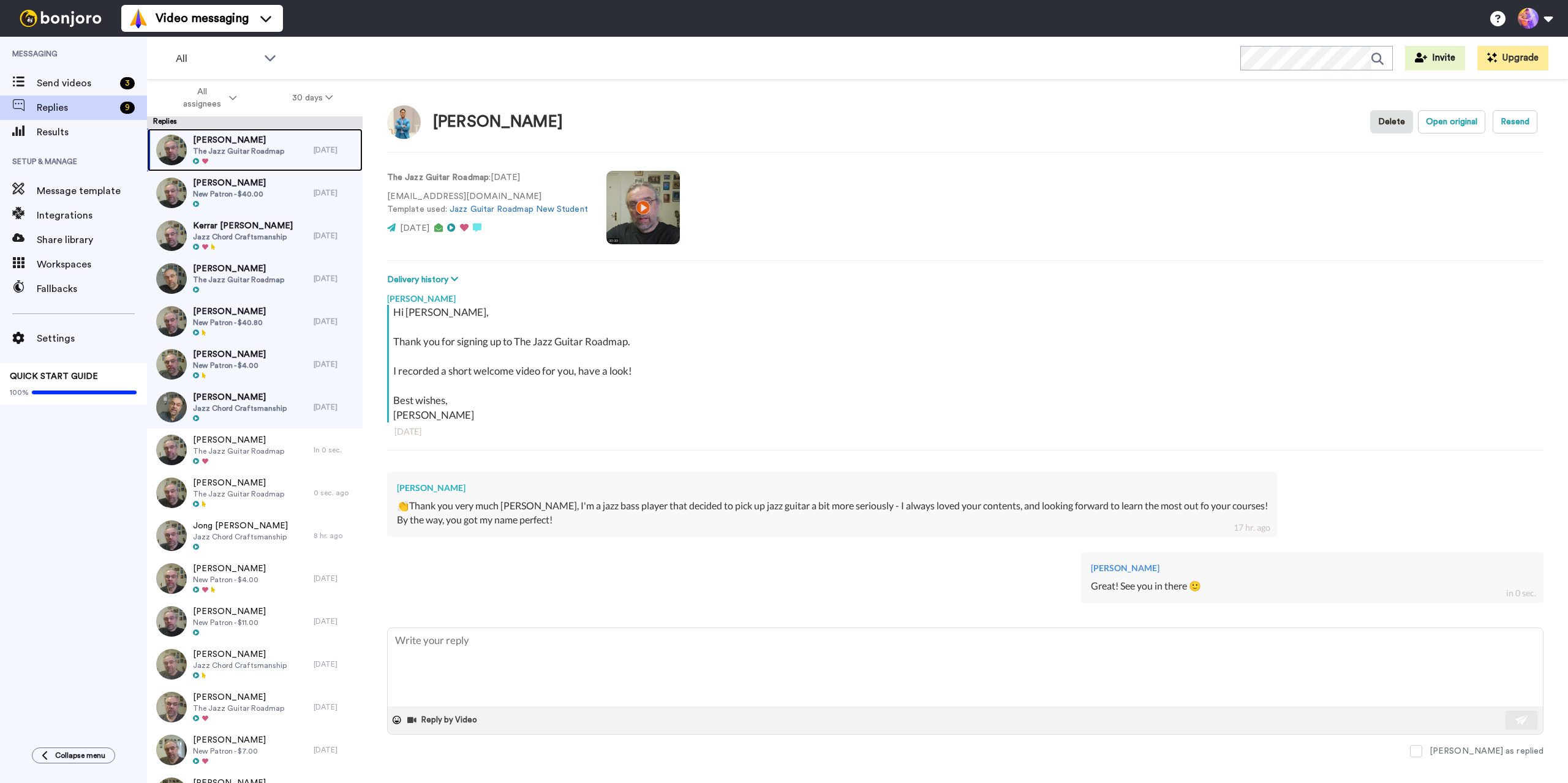
click at [228, 163] on div at bounding box center [239, 161] width 92 height 9
click at [243, 190] on span "New Patron - $40.00" at bounding box center [229, 194] width 73 height 10
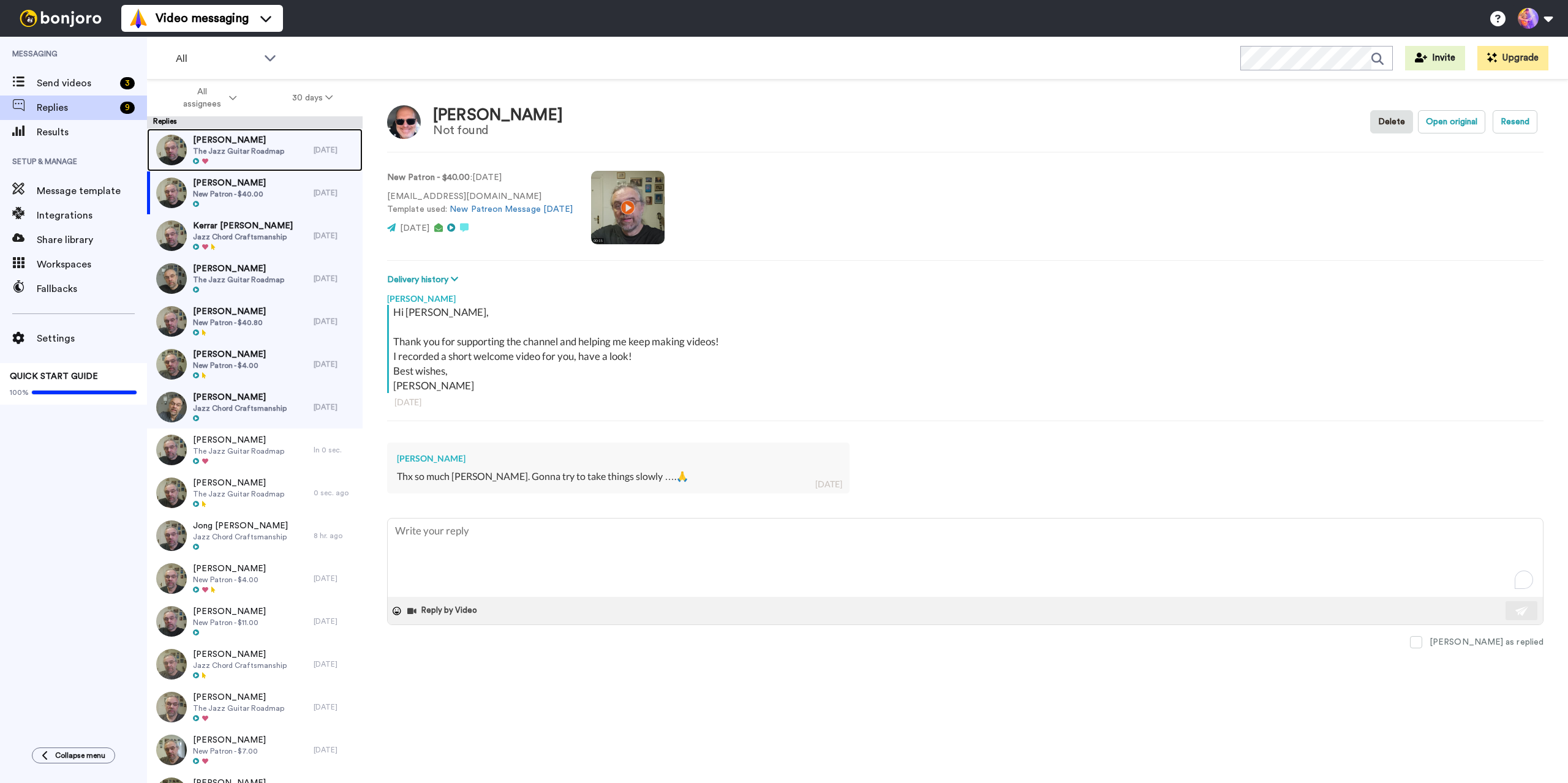
click at [239, 151] on span "The Jazz Guitar Roadmap" at bounding box center [239, 151] width 92 height 10
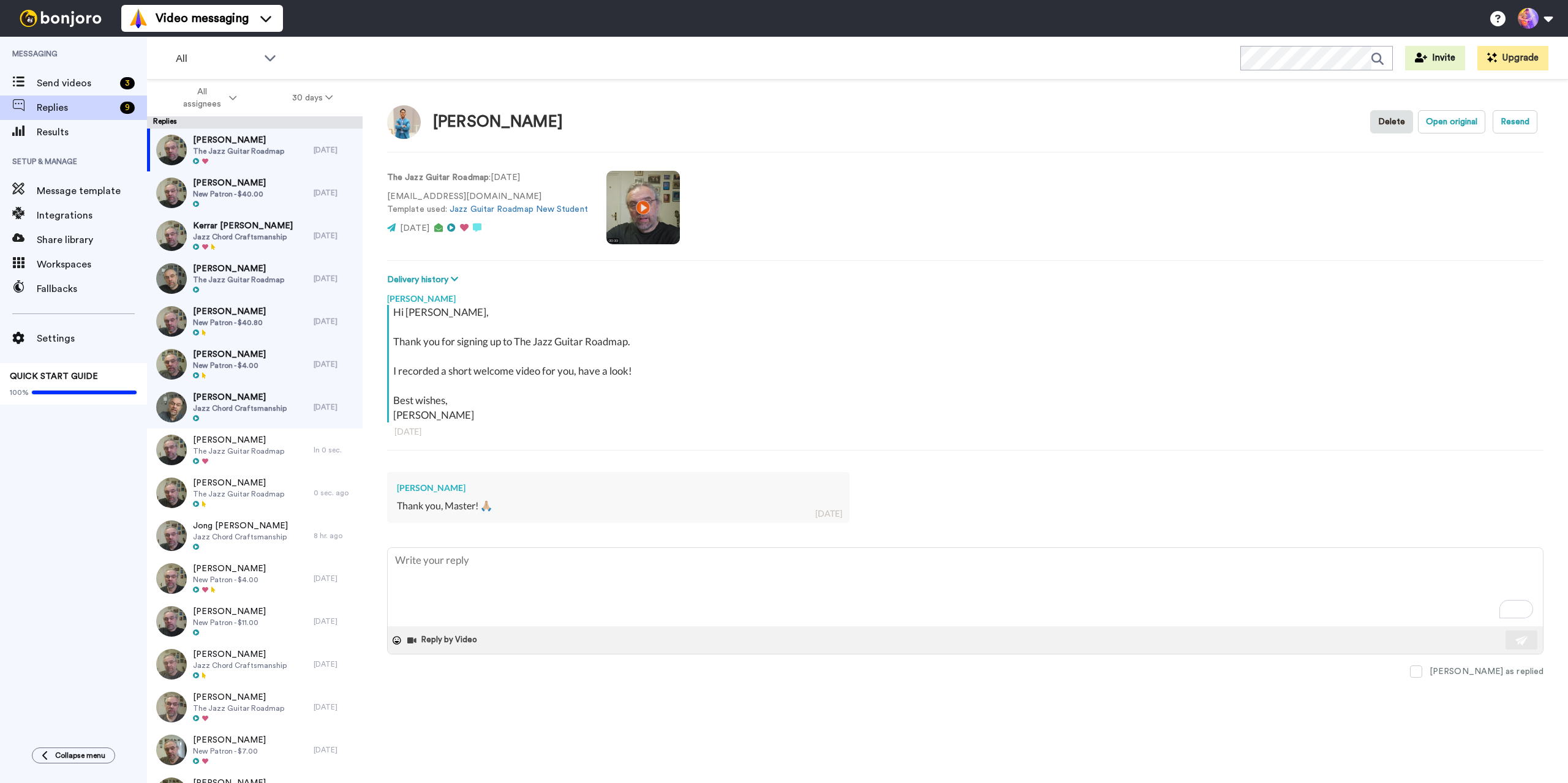
click at [469, 544] on div "Jens Larsen Hi MATEUS, Thank you for signing up to The Jazz Guitar Roadmap. I r…" at bounding box center [965, 417] width 1156 height 261
click at [1422, 671] on span at bounding box center [1415, 671] width 12 height 12
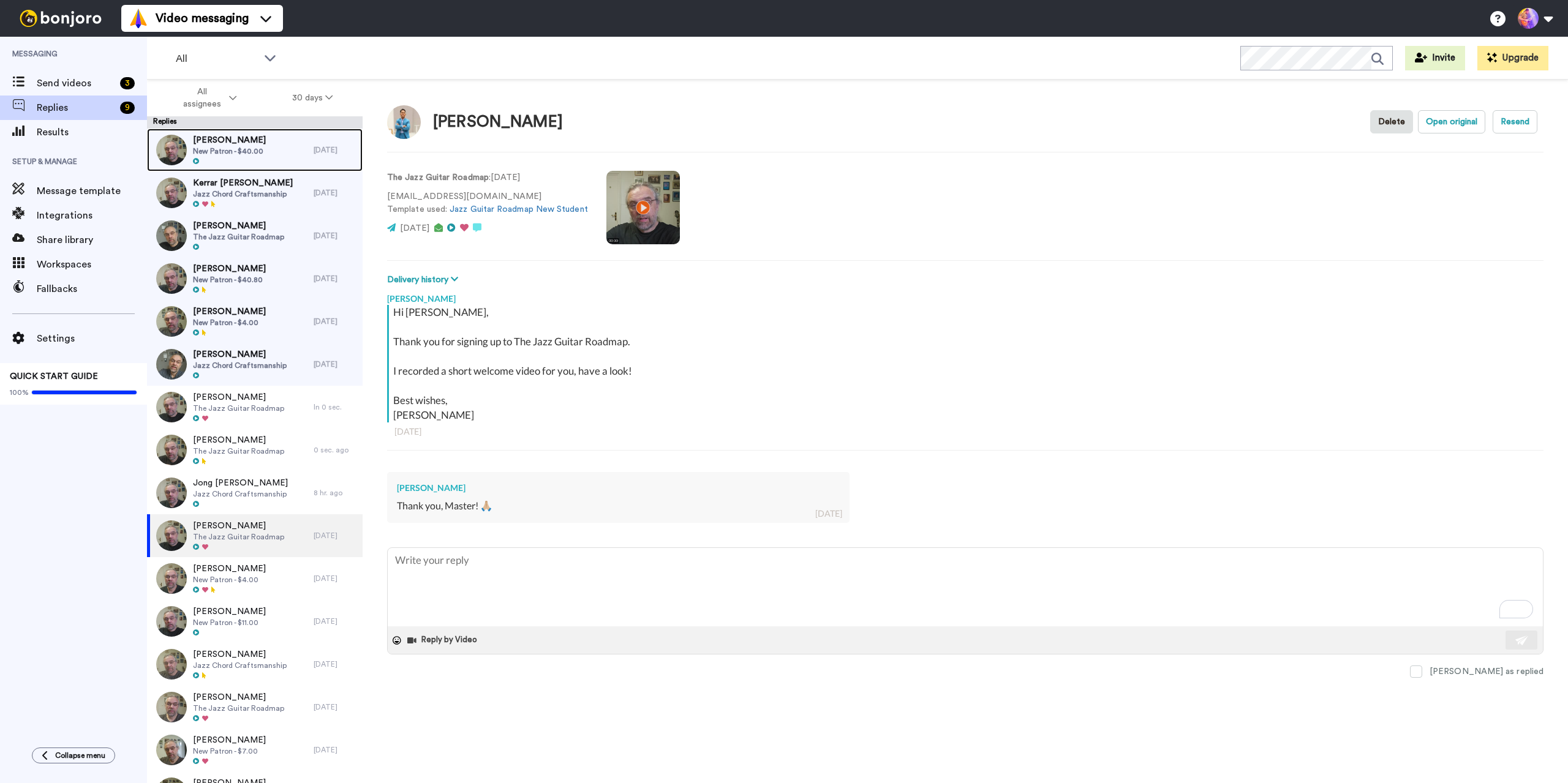
click at [253, 145] on span "Peter Gardiner" at bounding box center [229, 140] width 73 height 12
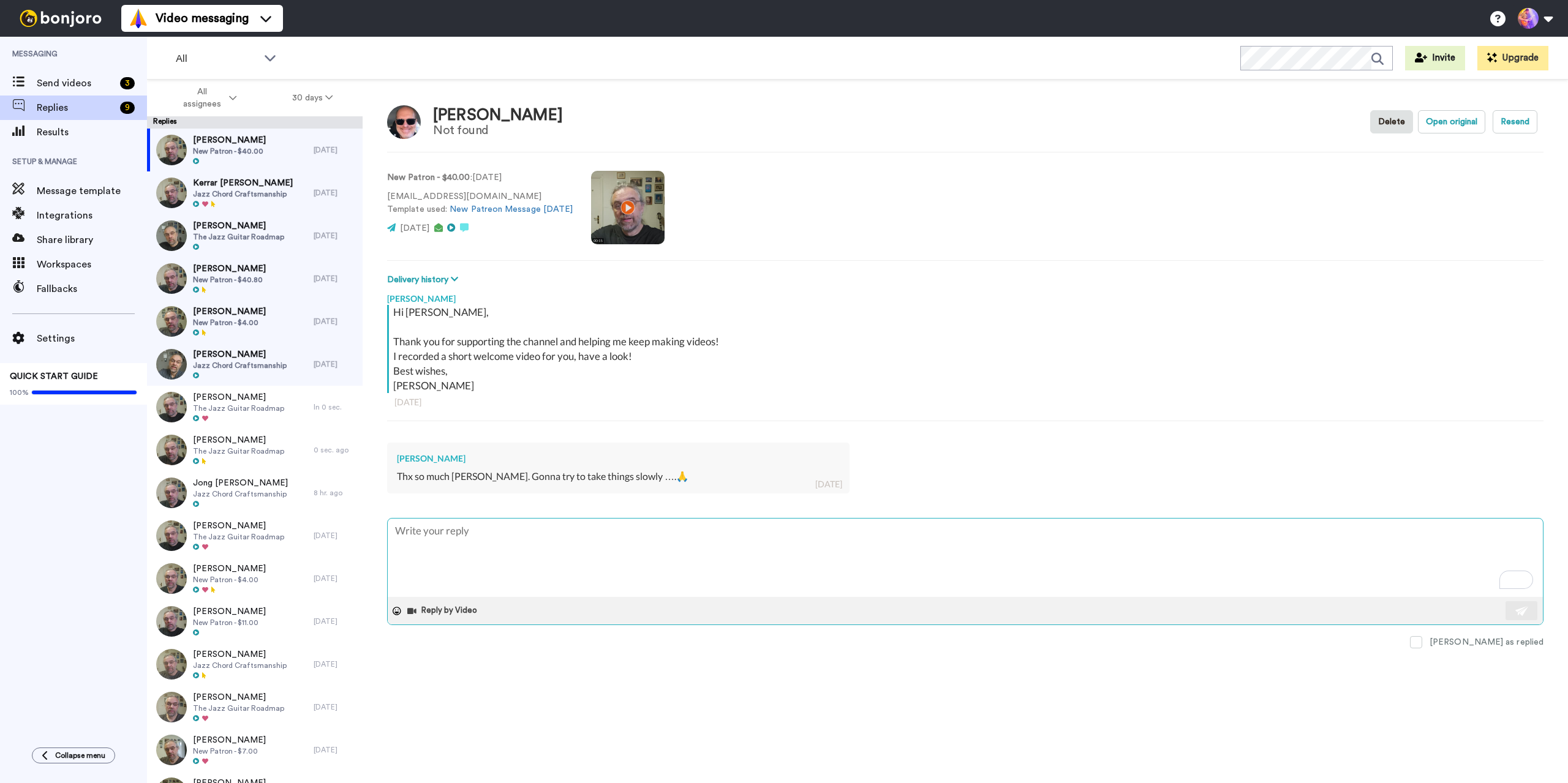
click at [592, 557] on textarea "To enrich screen reader interactions, please activate Accessibility in Grammarl…" at bounding box center [966, 558] width 1155 height 79
paste textarea "Great! See you in there 🙂"
type textarea "x"
type textarea "Great! See you in there 🙂"
click at [1527, 611] on img at bounding box center [1521, 611] width 14 height 10
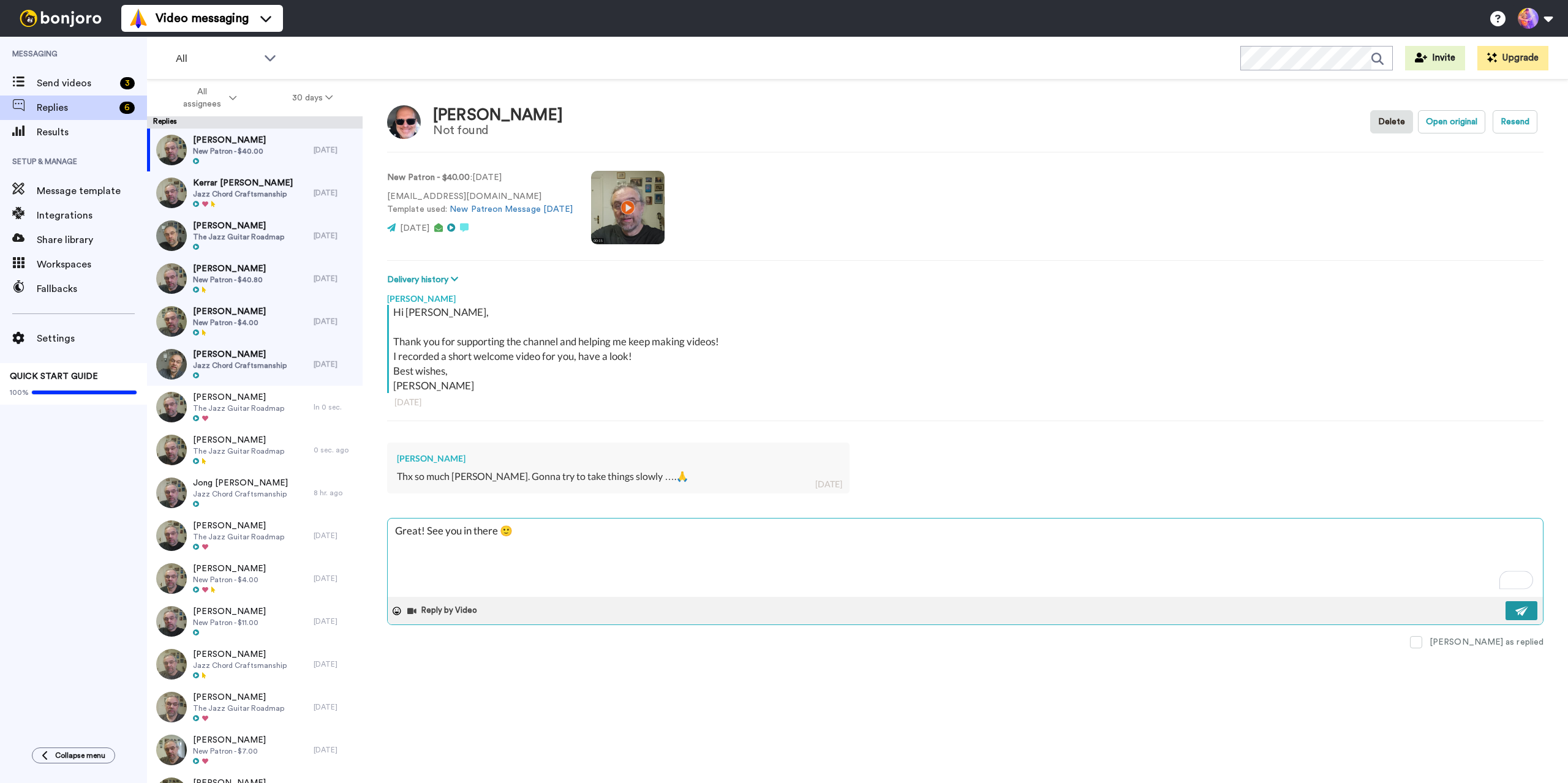
type textarea "x"
click at [230, 198] on span "Jazz Chord Craftsmanship" at bounding box center [243, 194] width 100 height 10
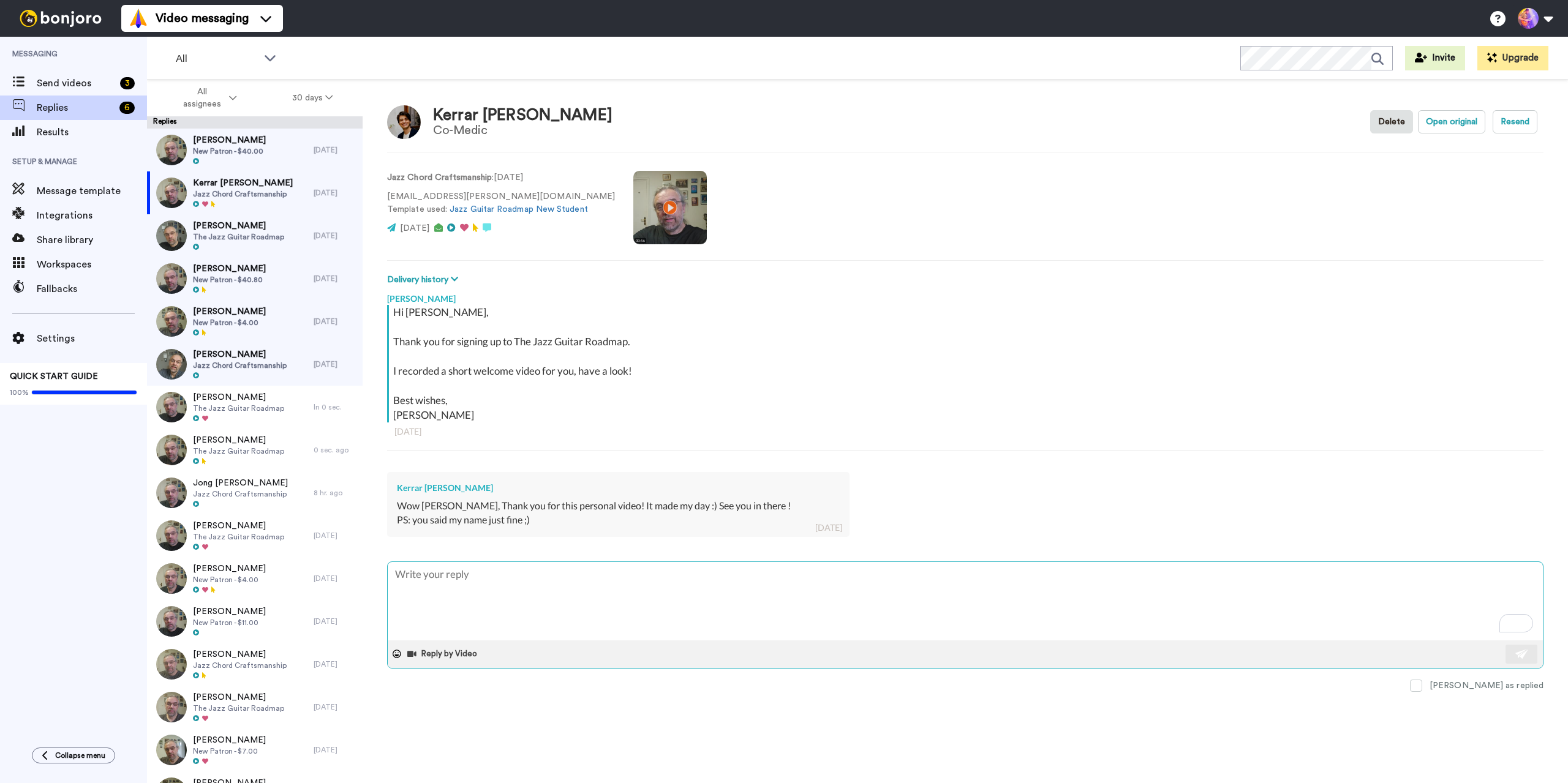
click at [511, 593] on textarea "To enrich screen reader interactions, please activate Accessibility in Grammarl…" at bounding box center [966, 602] width 1155 height 79
click at [511, 586] on textarea "To enrich screen reader interactions, please activate Accessibility in Grammarl…" at bounding box center [966, 602] width 1155 height 79
type textarea "x"
type textarea "Great! See you in there 🙂"
click at [1513, 655] on button at bounding box center [1521, 655] width 32 height 19
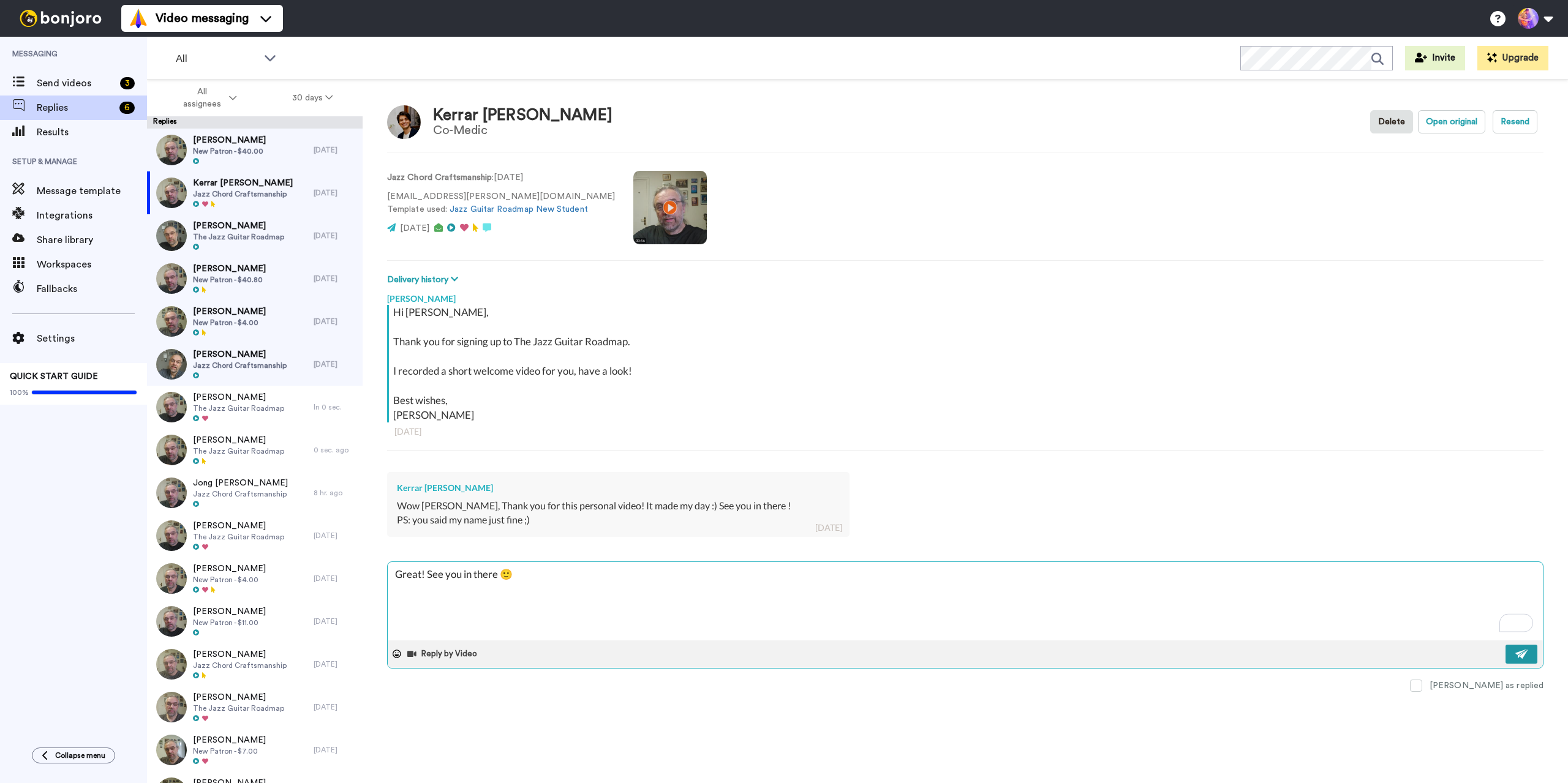
type textarea "x"
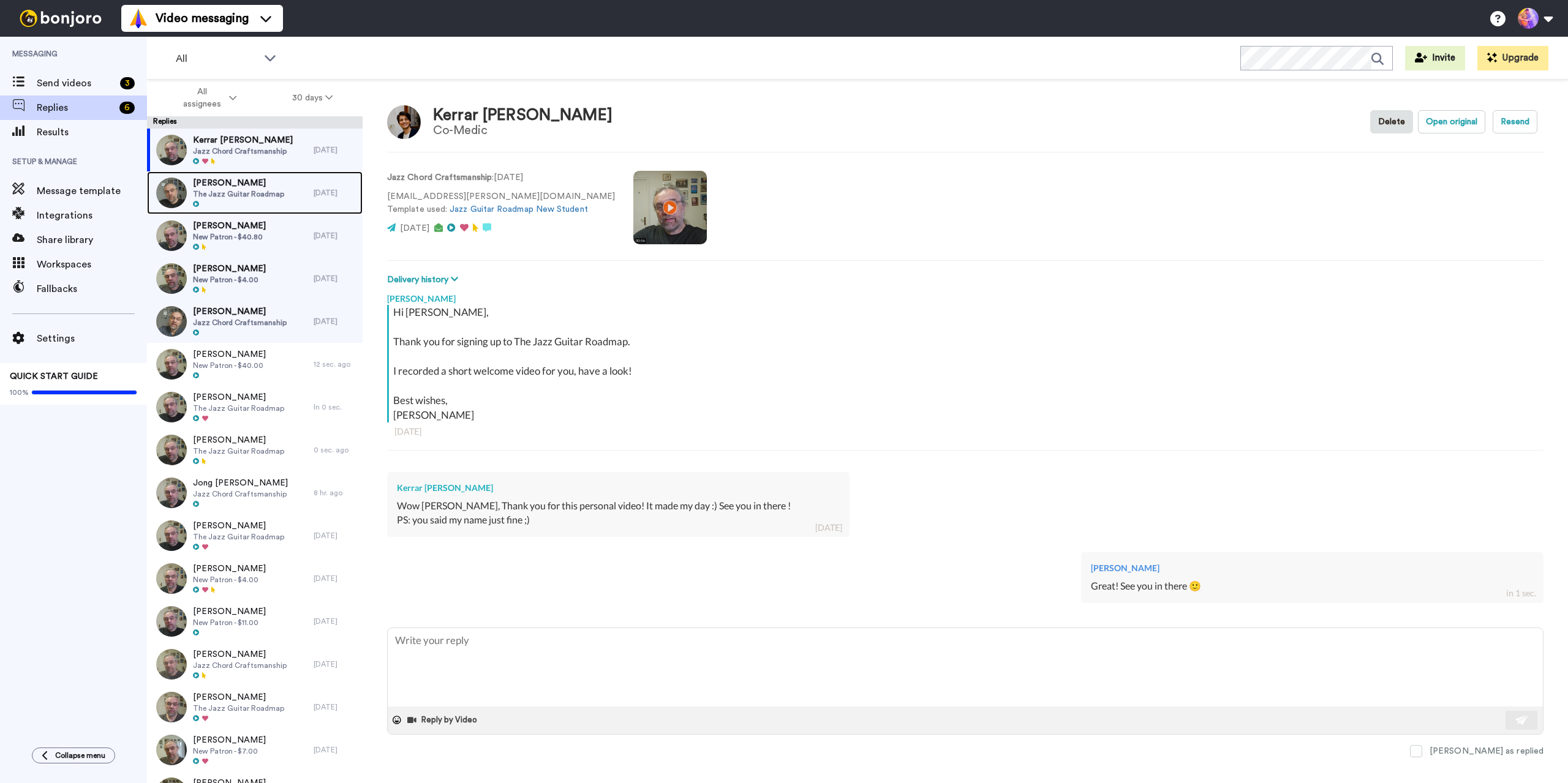
click at [243, 178] on span "Chris Roscher" at bounding box center [239, 182] width 92 height 12
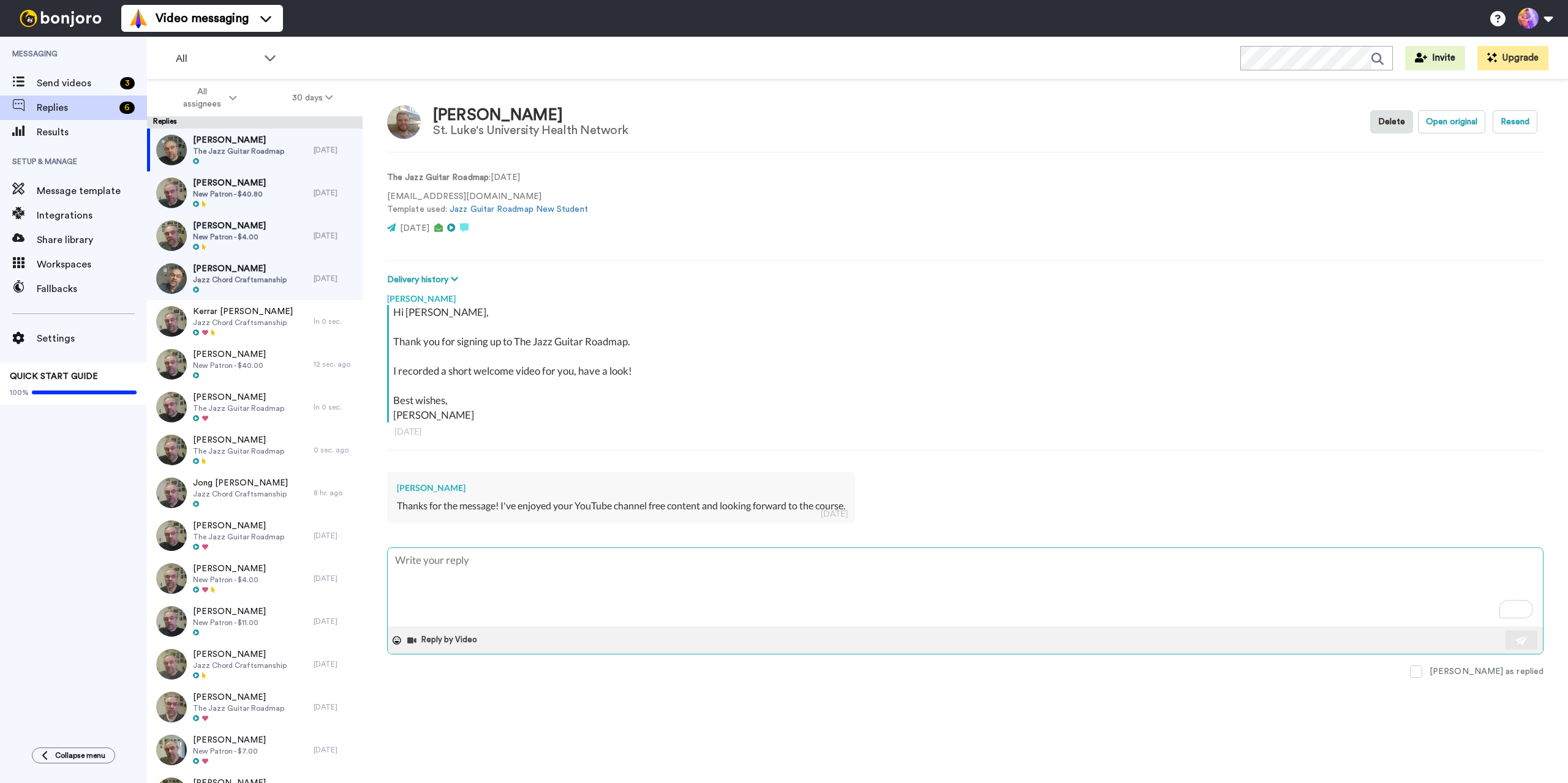
click at [492, 573] on textarea "To enrich screen reader interactions, please activate Accessibility in Grammarl…" at bounding box center [966, 587] width 1155 height 79
type textarea "x"
type textarea "Great! See you in there 🙂"
click at [1521, 641] on img at bounding box center [1521, 640] width 14 height 10
type textarea "x"
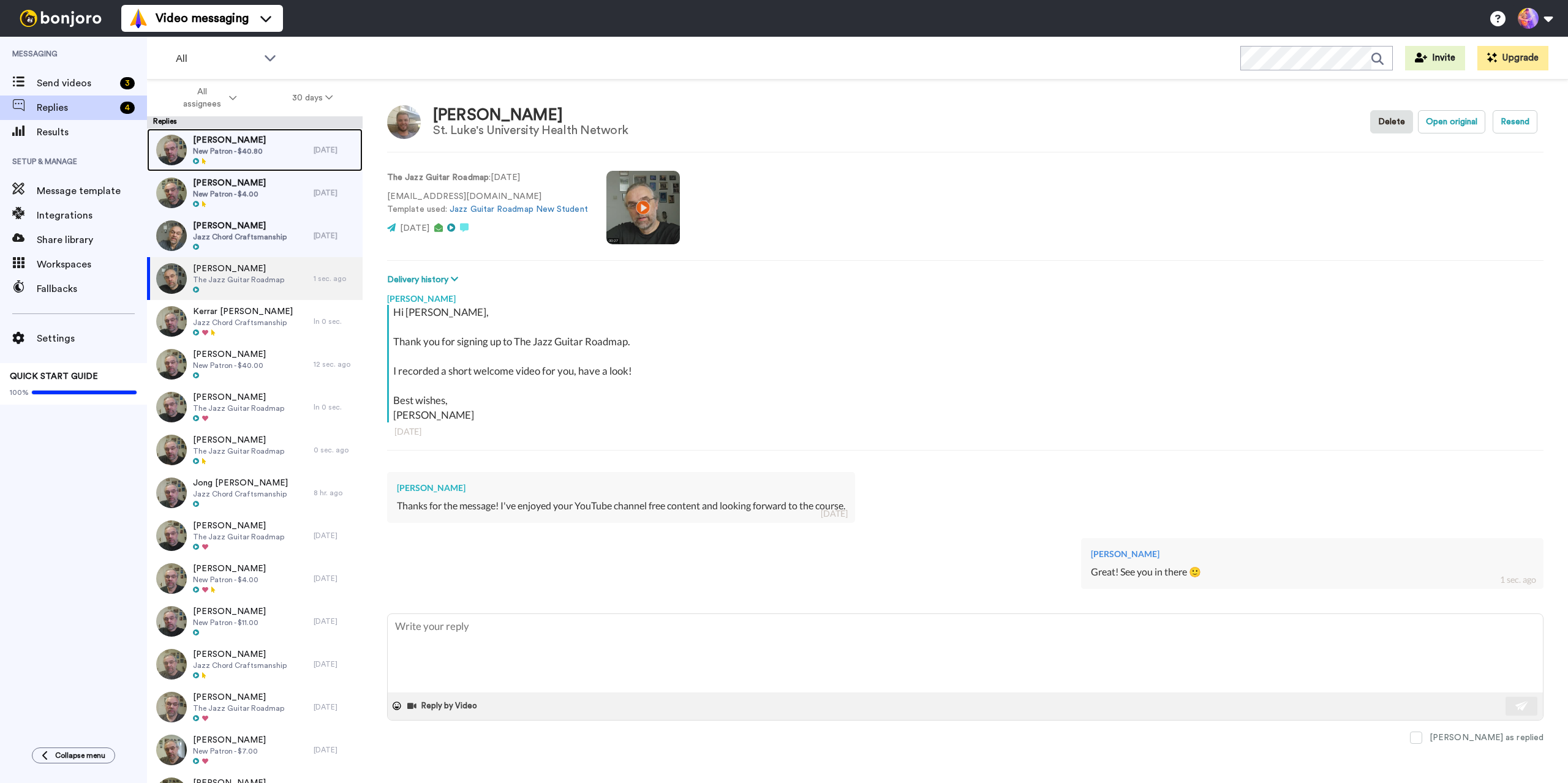
click at [237, 150] on span "New Patron - $40.80" at bounding box center [229, 151] width 73 height 10
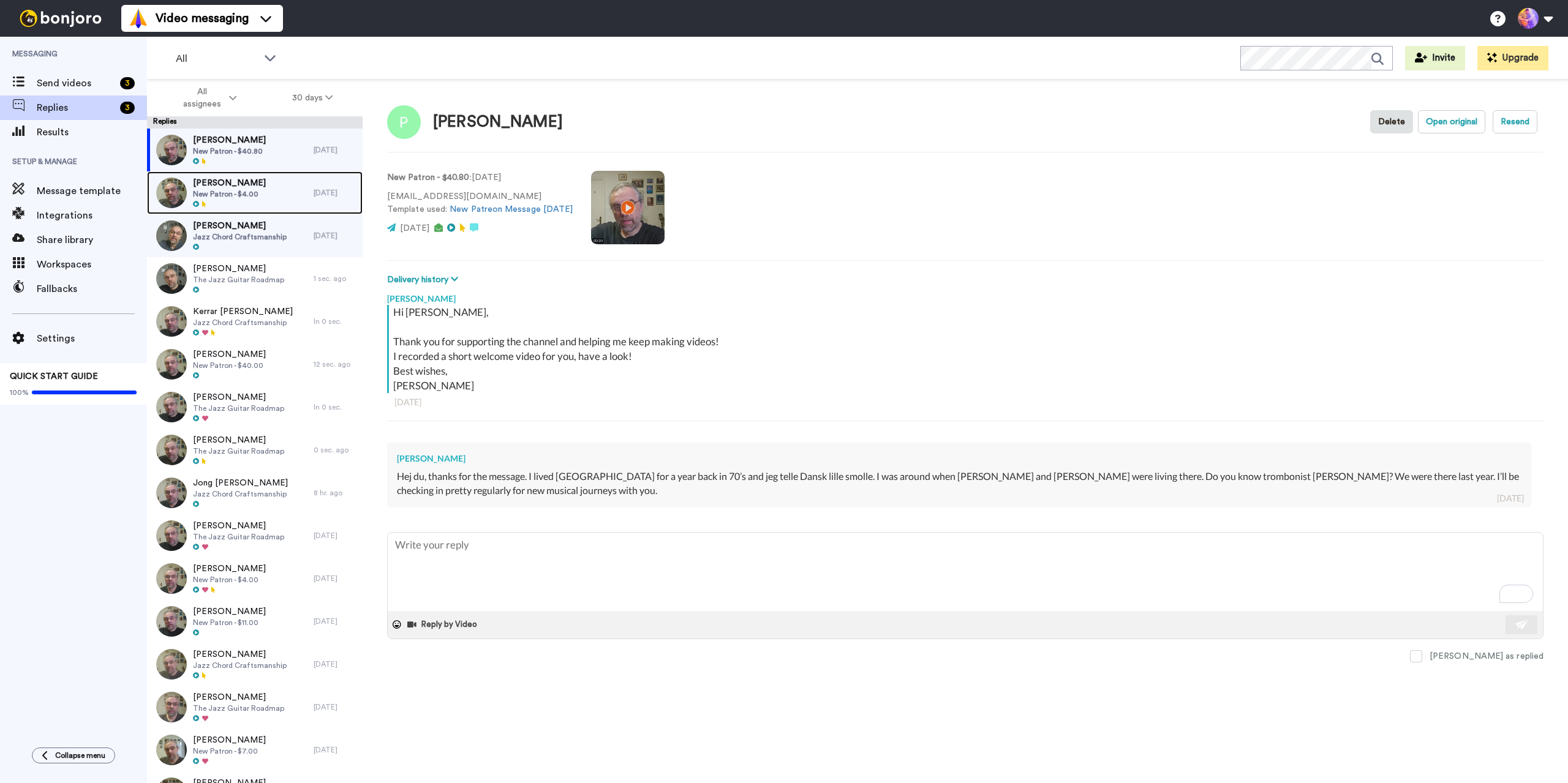
click at [253, 190] on span "New Patron - $4.00" at bounding box center [229, 194] width 73 height 10
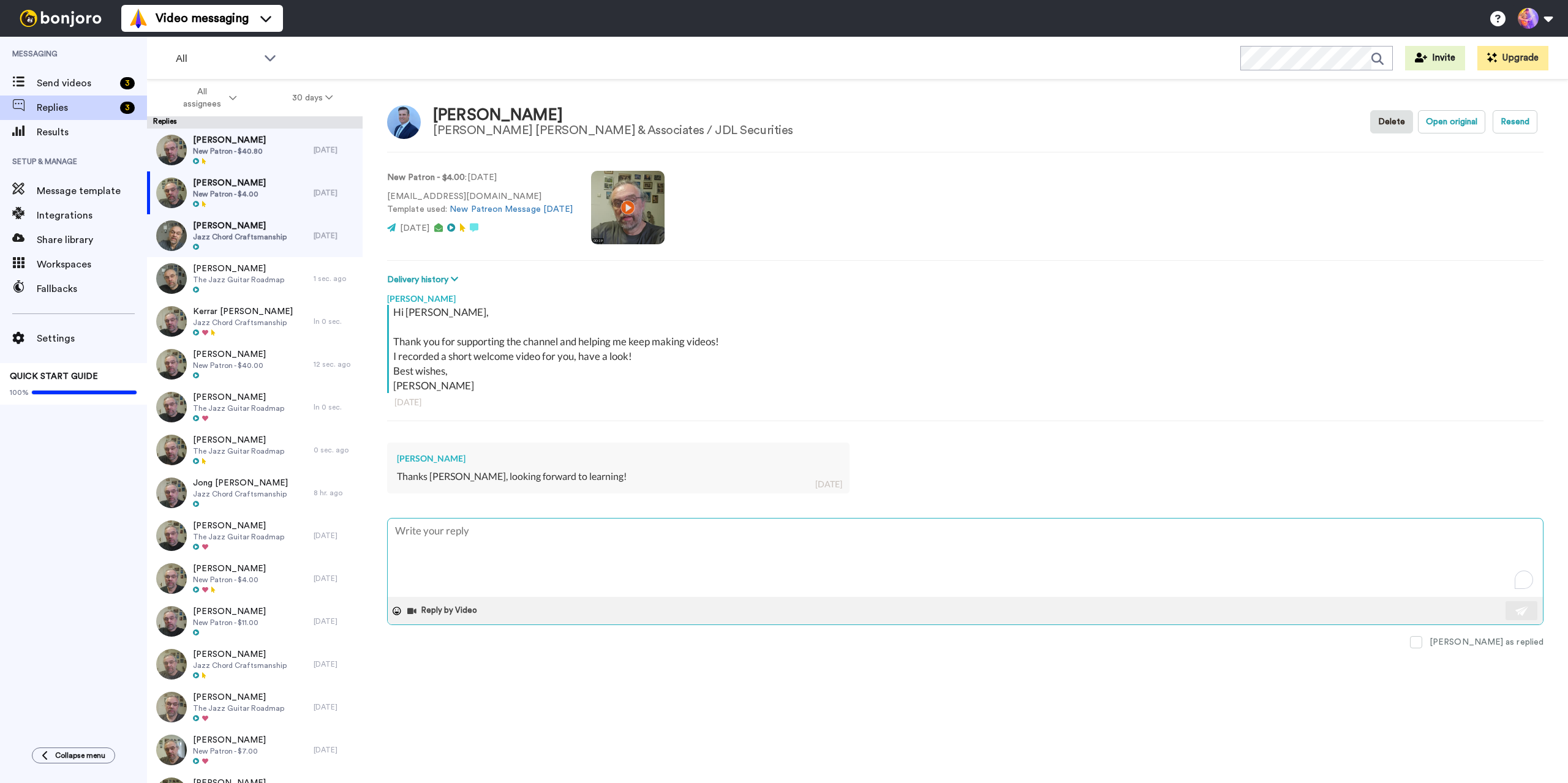
click at [580, 554] on textarea "To enrich screen reader interactions, please activate Accessibility in Grammarl…" at bounding box center [966, 558] width 1155 height 79
type textarea "x"
type textarea "Great! See you in there 🙂"
click at [1529, 611] on button at bounding box center [1521, 611] width 32 height 19
type textarea "x"
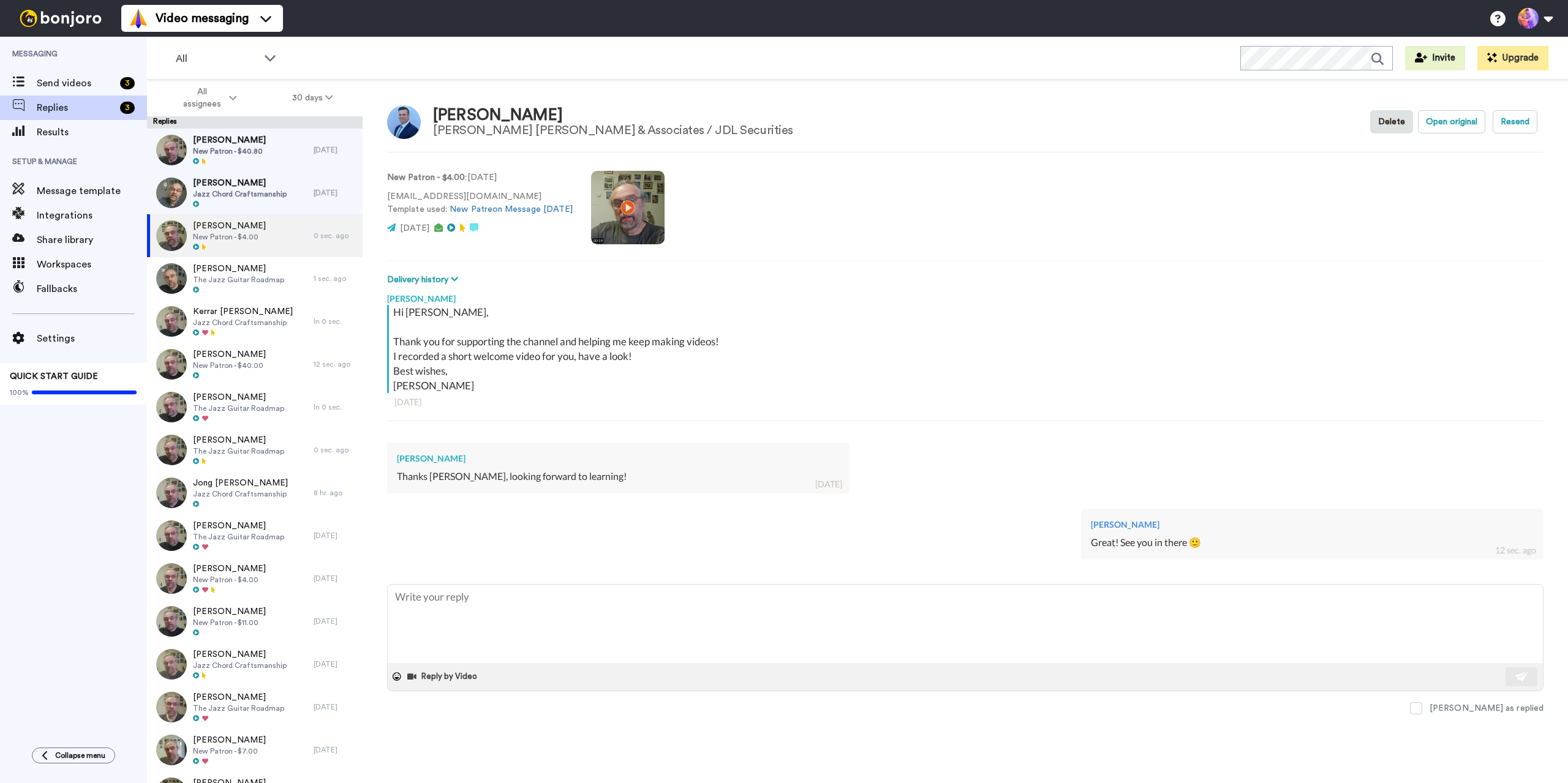
type textarea "x"
click at [86, 84] on span "Send videos" at bounding box center [76, 84] width 79 height 14
